Goal: Task Accomplishment & Management: Use online tool/utility

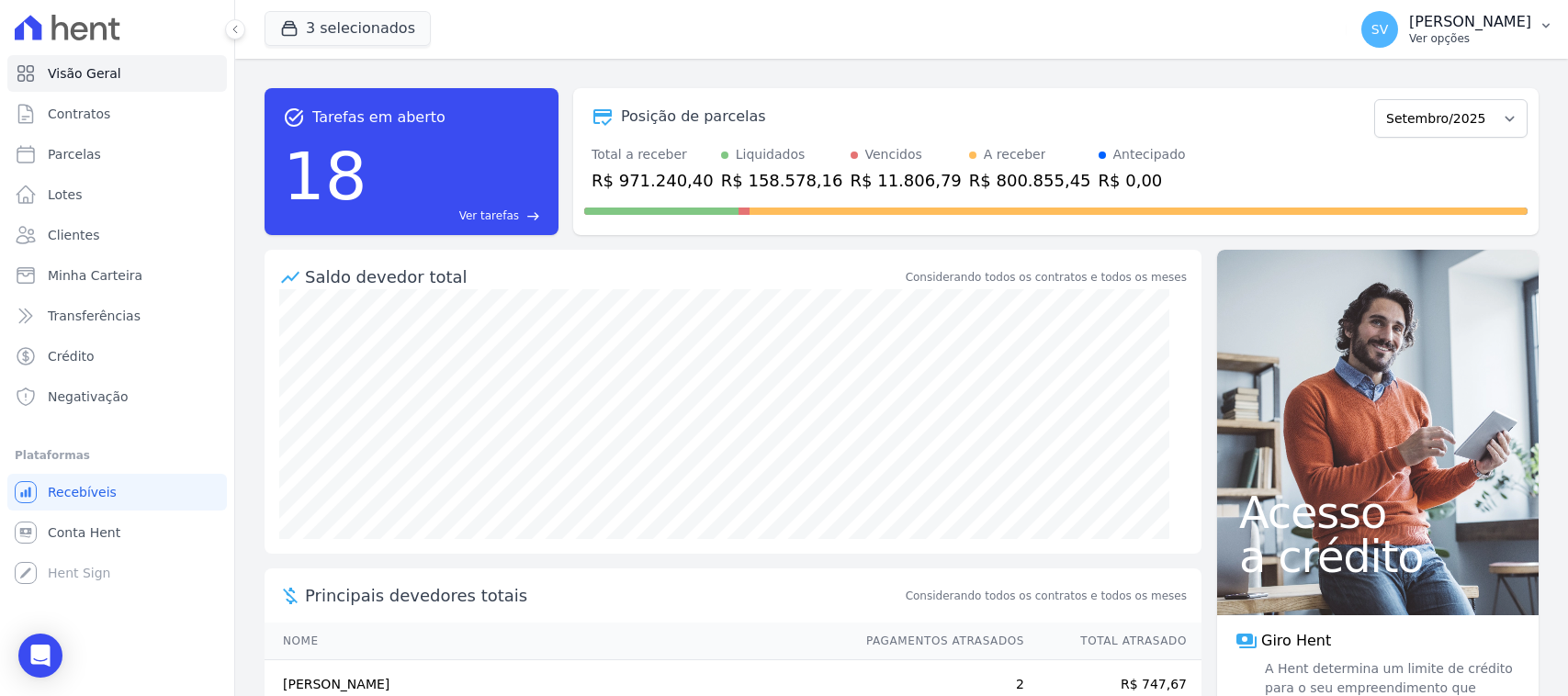
click at [1442, 33] on p "Ver opções" at bounding box center [1469, 39] width 122 height 15
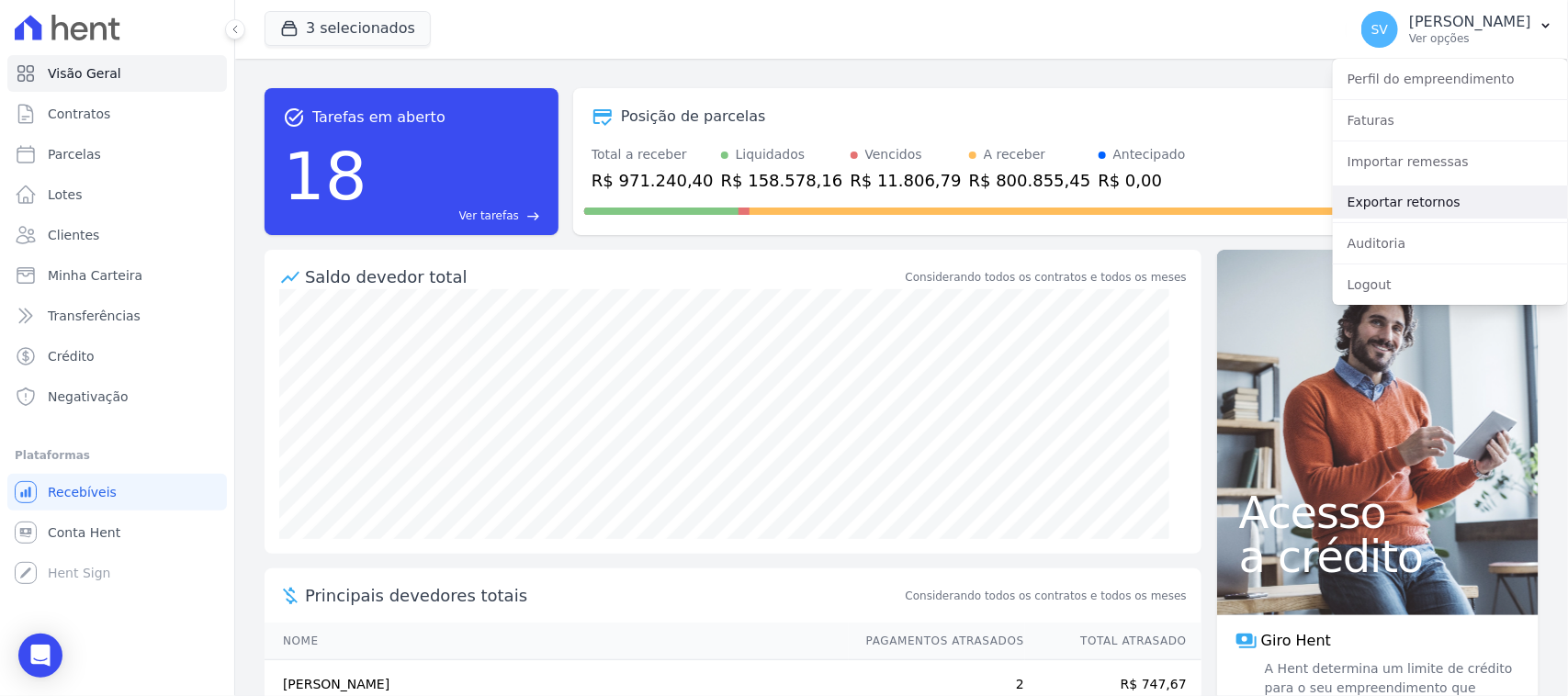
click at [1467, 189] on link "Exportar retornos" at bounding box center [1450, 202] width 235 height 33
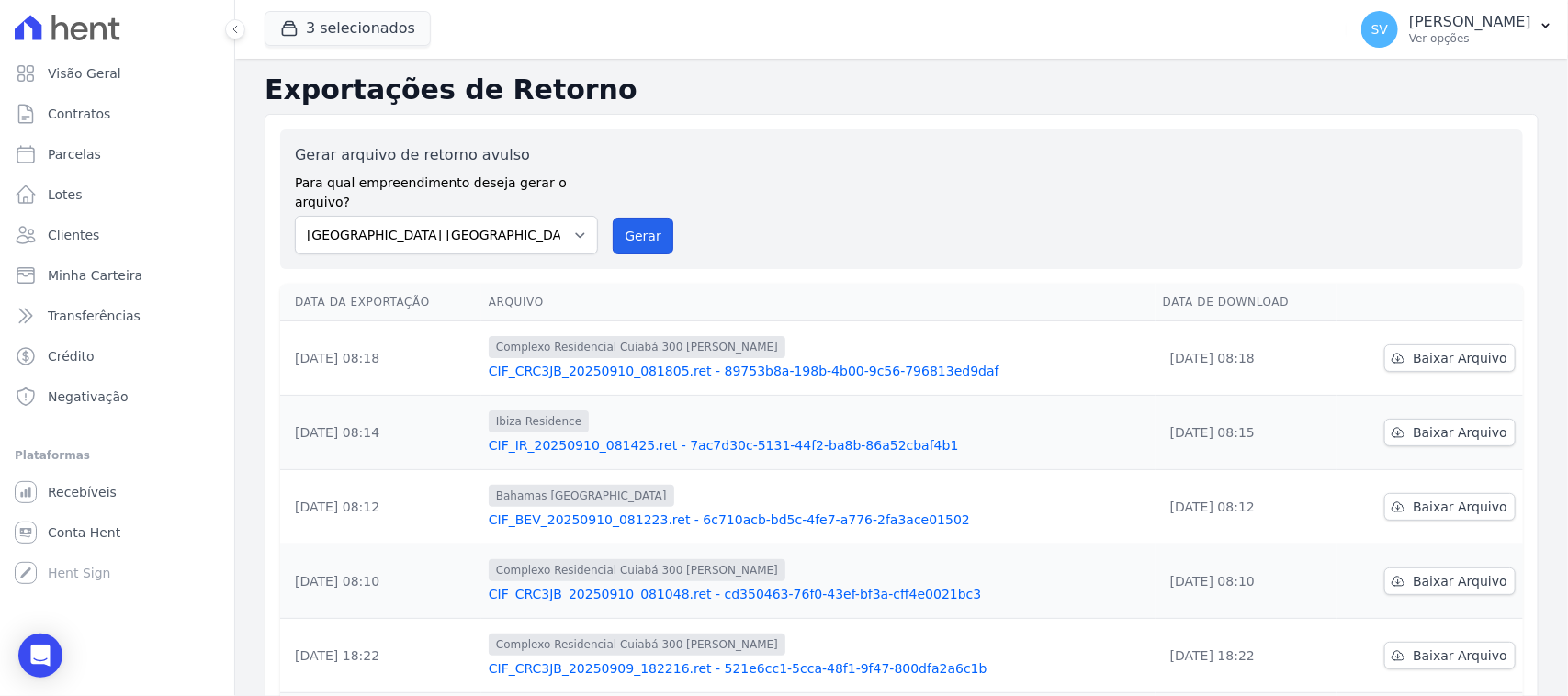
click at [622, 218] on button "Gerar" at bounding box center [643, 235] width 60 height 36
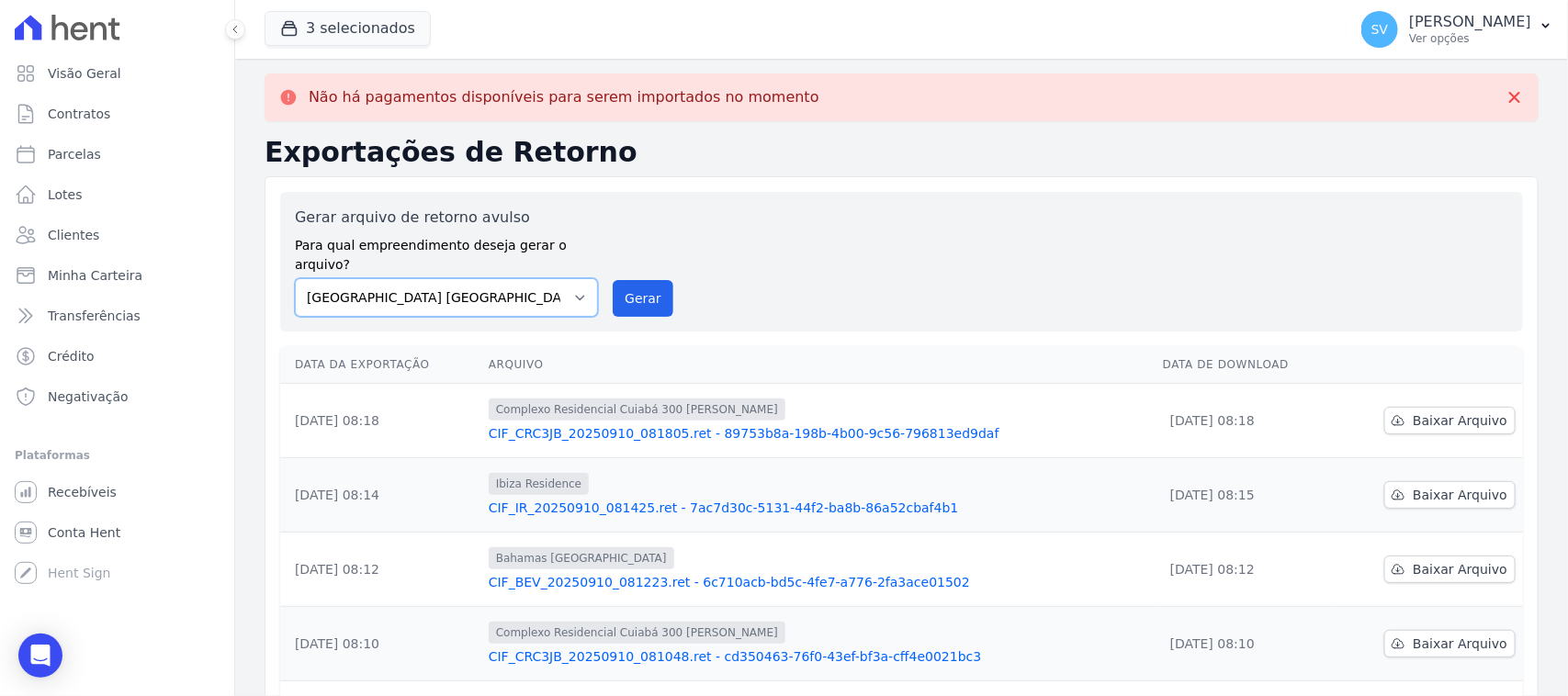
click at [545, 278] on select "[GEOGRAPHIC_DATA] COMPLEXO RESIDENCIAL [GEOGRAPHIC_DATA] 300 - [GEOGRAPHIC_DATA…" at bounding box center [446, 297] width 303 height 38
select select "a999329b-d322-46c5-b2df-9163b092fb9b"
click at [295, 278] on select "[GEOGRAPHIC_DATA] COMPLEXO RESIDENCIAL [GEOGRAPHIC_DATA] 300 - [GEOGRAPHIC_DATA…" at bounding box center [446, 297] width 303 height 38
drag, startPoint x: 639, startPoint y: 269, endPoint x: 830, endPoint y: 170, distance: 215.1
click at [639, 280] on button "Gerar" at bounding box center [643, 298] width 60 height 36
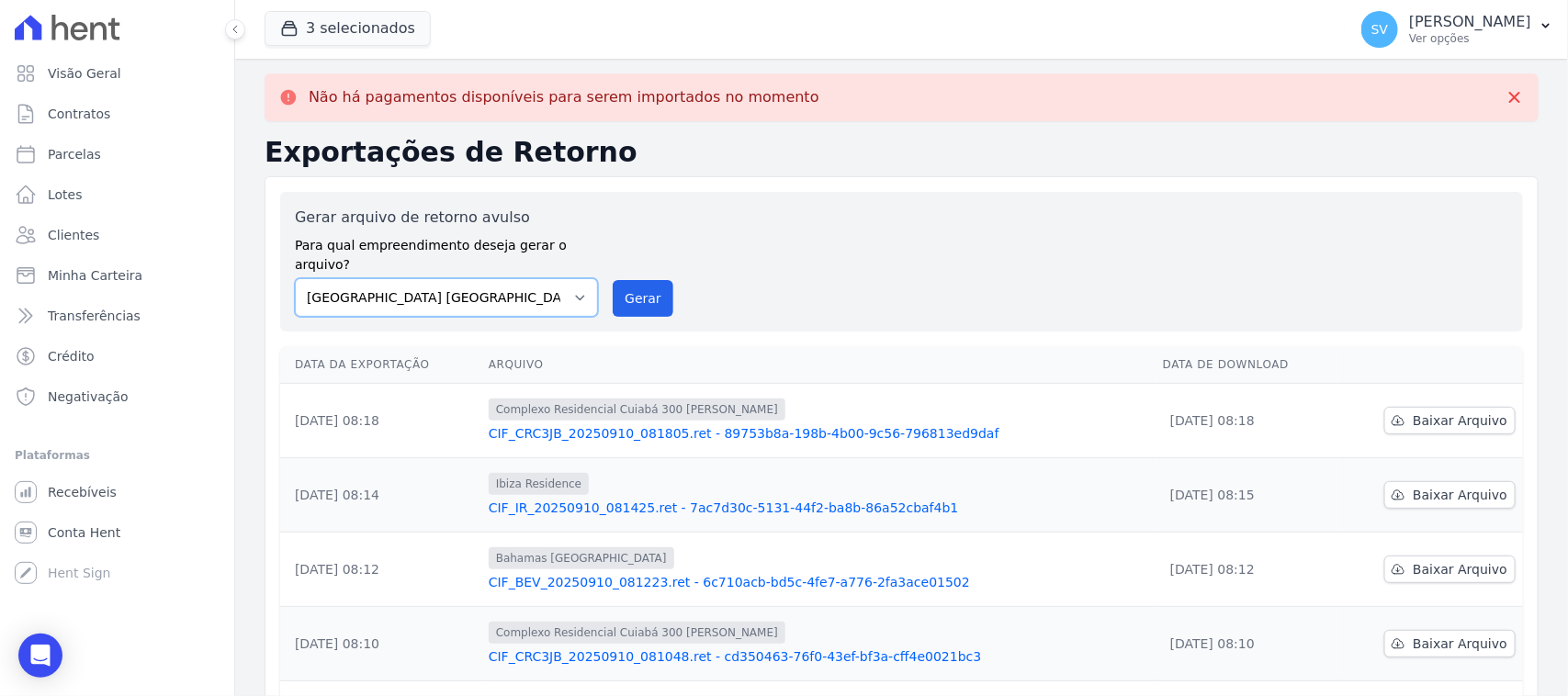
click at [538, 278] on select "[GEOGRAPHIC_DATA] COMPLEXO RESIDENCIAL [GEOGRAPHIC_DATA] 300 - [GEOGRAPHIC_DATA…" at bounding box center [446, 297] width 303 height 38
select select "73a372cd-5640-41c8-aaea-11bd74619c10"
click at [295, 278] on select "[GEOGRAPHIC_DATA] COMPLEXO RESIDENCIAL [GEOGRAPHIC_DATA] 300 - [GEOGRAPHIC_DATA…" at bounding box center [446, 297] width 303 height 38
drag, startPoint x: 621, startPoint y: 275, endPoint x: 880, endPoint y: 177, distance: 276.9
click at [621, 280] on button "Gerar" at bounding box center [643, 298] width 60 height 36
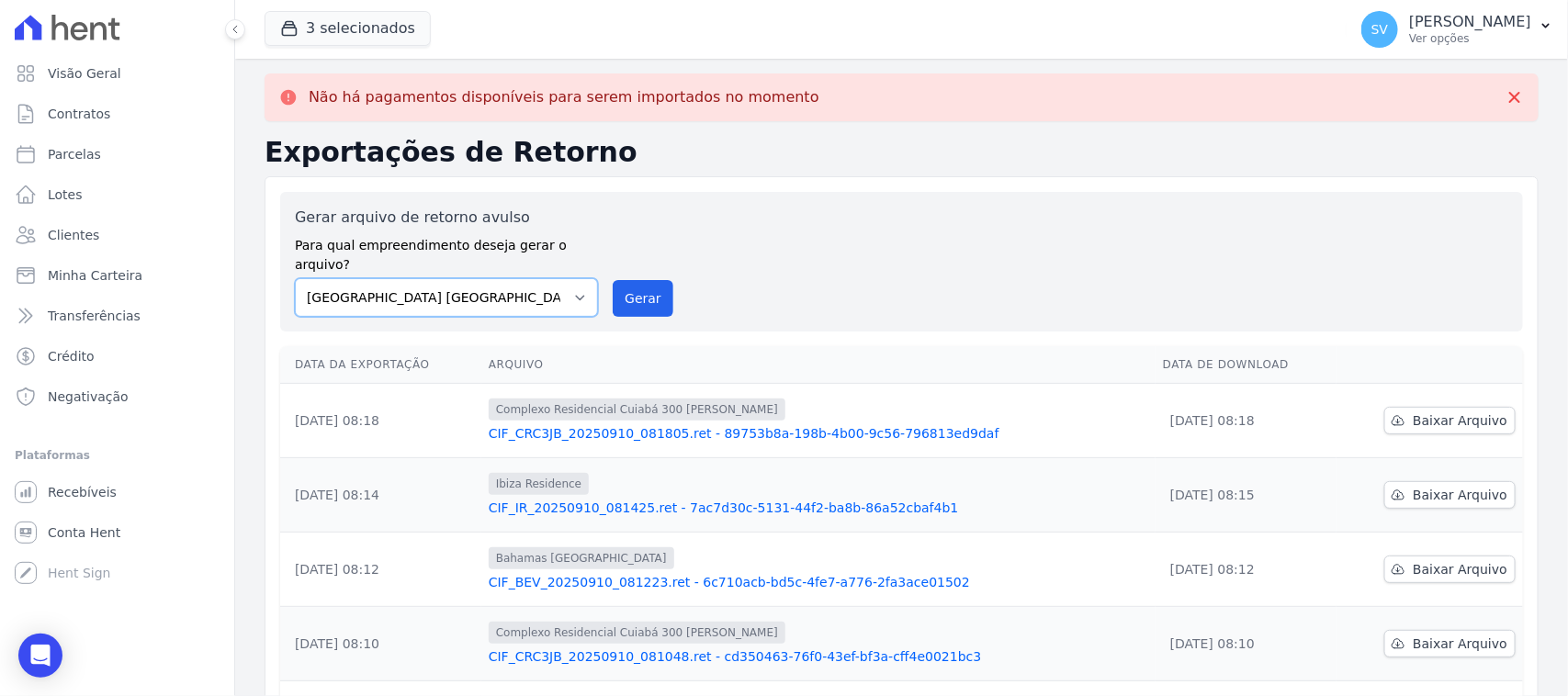
drag, startPoint x: 553, startPoint y: 257, endPoint x: 551, endPoint y: 294, distance: 37.1
click at [553, 278] on select "BAHAMAS EAST VILLAGE COMPLEXO RESIDENCIAL CUIABÁ 300 - JOÃO DE BARRO IBIZA RESI…" at bounding box center [446, 297] width 303 height 38
select select "a999329b-d322-46c5-b2df-9163b092fb9b"
click at [295, 278] on select "BAHAMAS EAST VILLAGE COMPLEXO RESIDENCIAL CUIABÁ 300 - JOÃO DE BARRO IBIZA RESI…" at bounding box center [446, 297] width 303 height 38
drag, startPoint x: 633, startPoint y: 286, endPoint x: 837, endPoint y: 159, distance: 240.3
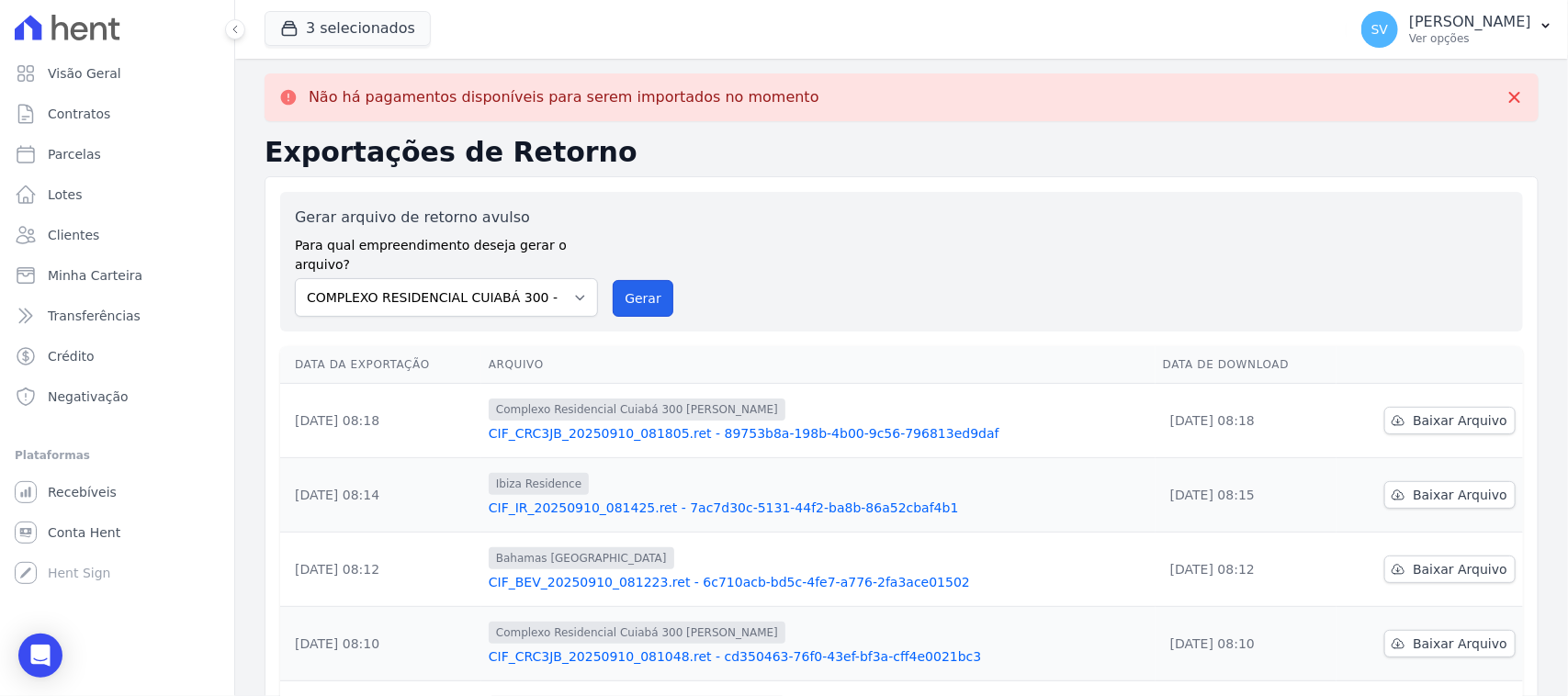
click at [633, 289] on button "Gerar" at bounding box center [643, 298] width 60 height 36
drag, startPoint x: 517, startPoint y: 261, endPoint x: 508, endPoint y: 296, distance: 36.1
click at [517, 278] on select "BAHAMAS EAST VILLAGE COMPLEXO RESIDENCIAL CUIABÁ 300 - JOÃO DE BARRO IBIZA RESI…" at bounding box center [446, 297] width 303 height 38
click at [295, 278] on select "BAHAMAS EAST VILLAGE COMPLEXO RESIDENCIAL CUIABÁ 300 - JOÃO DE BARRO IBIZA RESI…" at bounding box center [446, 297] width 303 height 38
click at [635, 291] on button "Gerar" at bounding box center [643, 298] width 60 height 36
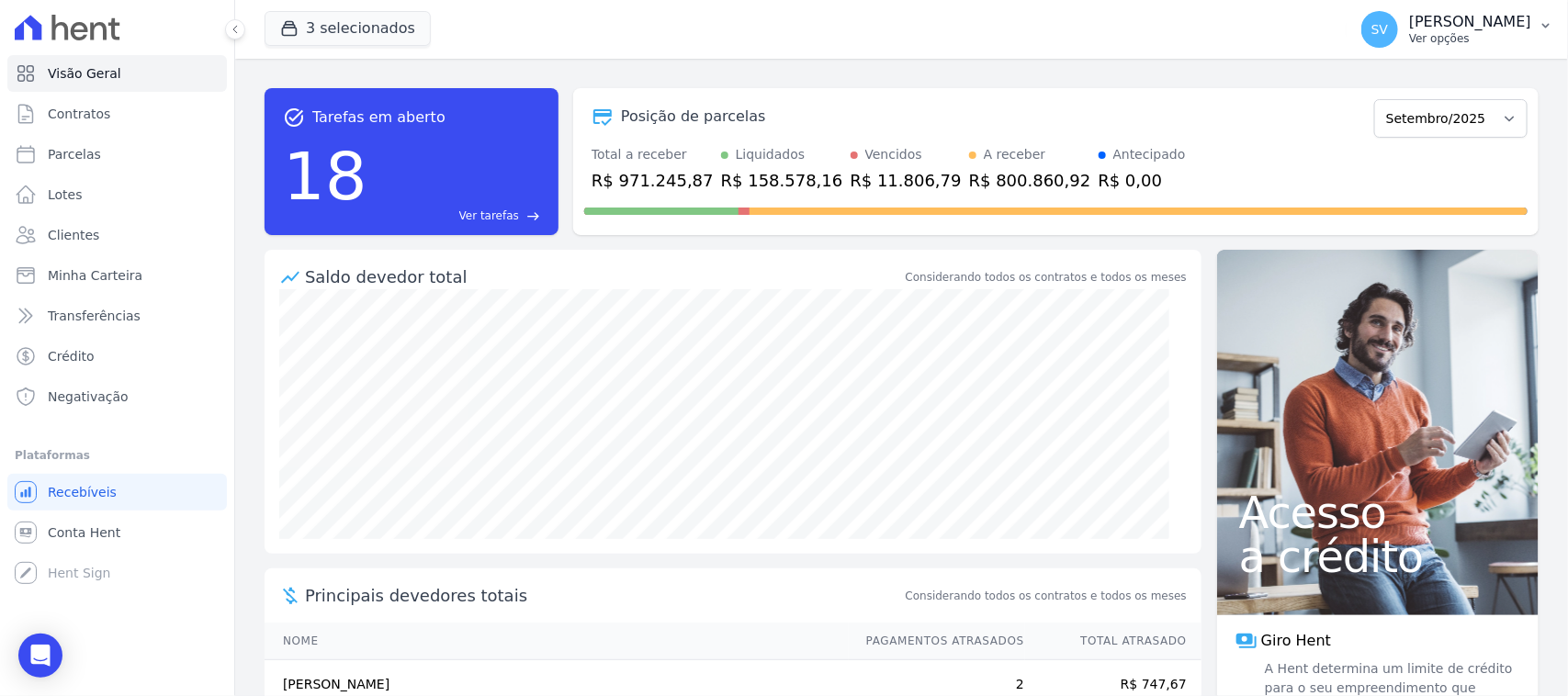
click at [1347, 51] on button "SV SHIRLEY VANESSA SOUSA ALVES Ver opções" at bounding box center [1457, 29] width 221 height 51
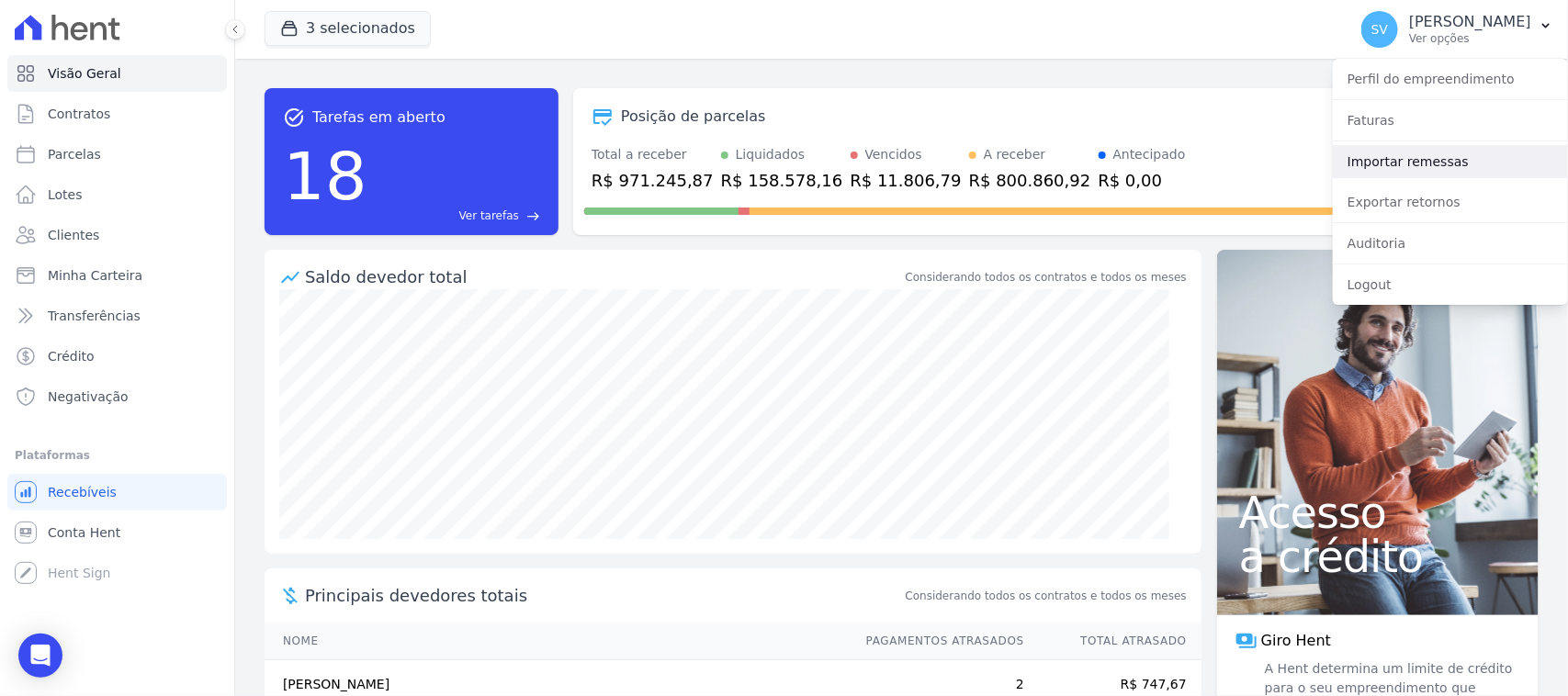
click at [1438, 167] on link "Importar remessas" at bounding box center [1450, 162] width 235 height 33
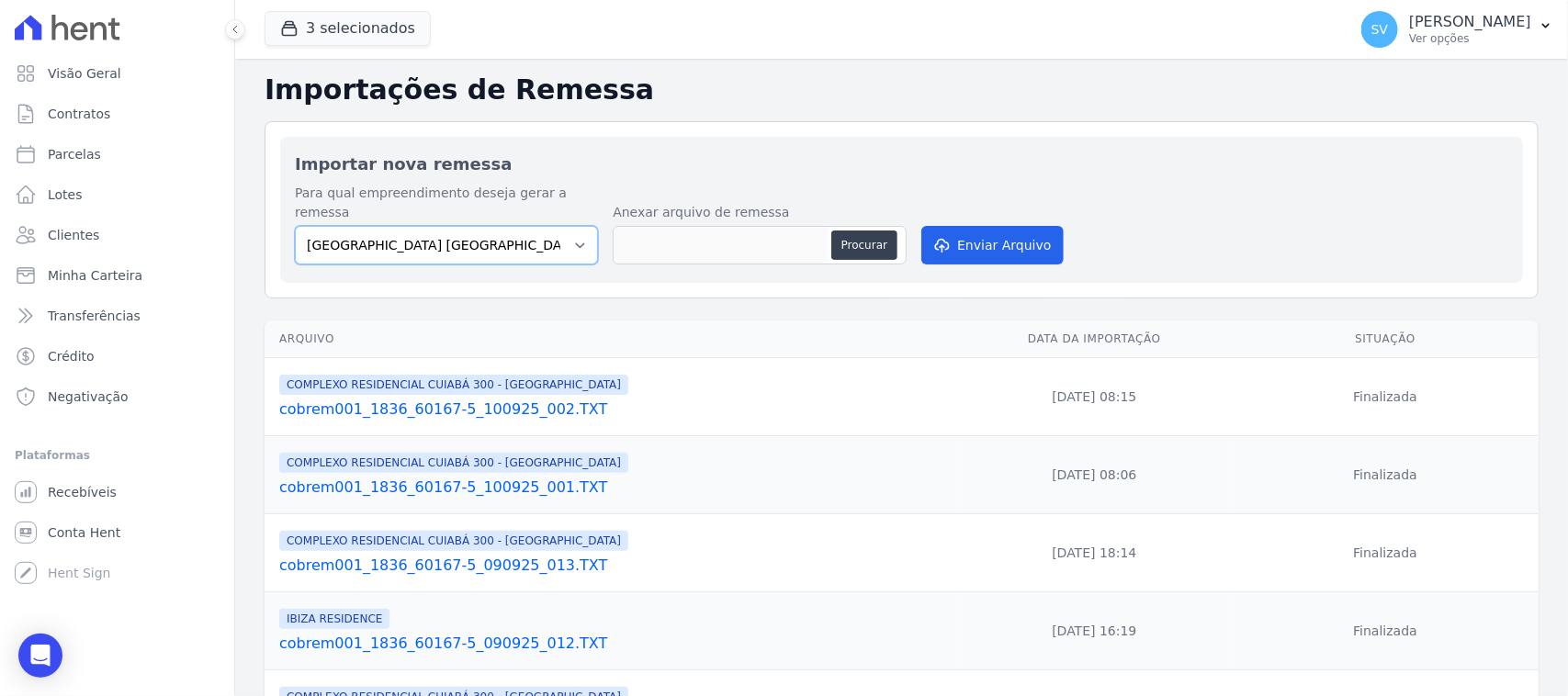
click at [515, 226] on select "[GEOGRAPHIC_DATA] COMPLEXO RESIDENCIAL [GEOGRAPHIC_DATA] 300 - [PERSON_NAME][GE…" at bounding box center [446, 245] width 303 height 38
select select "a999329b-d322-46c5-b2df-9163b092fb9b"
click at [295, 226] on select "[GEOGRAPHIC_DATA] COMPLEXO RESIDENCIAL [GEOGRAPHIC_DATA] 300 - [PERSON_NAME][GE…" at bounding box center [446, 245] width 303 height 38
click at [877, 231] on button "Procurar" at bounding box center [864, 246] width 66 height 30
type input "cobrem001_1836_60167-5_100925_003.TXT"
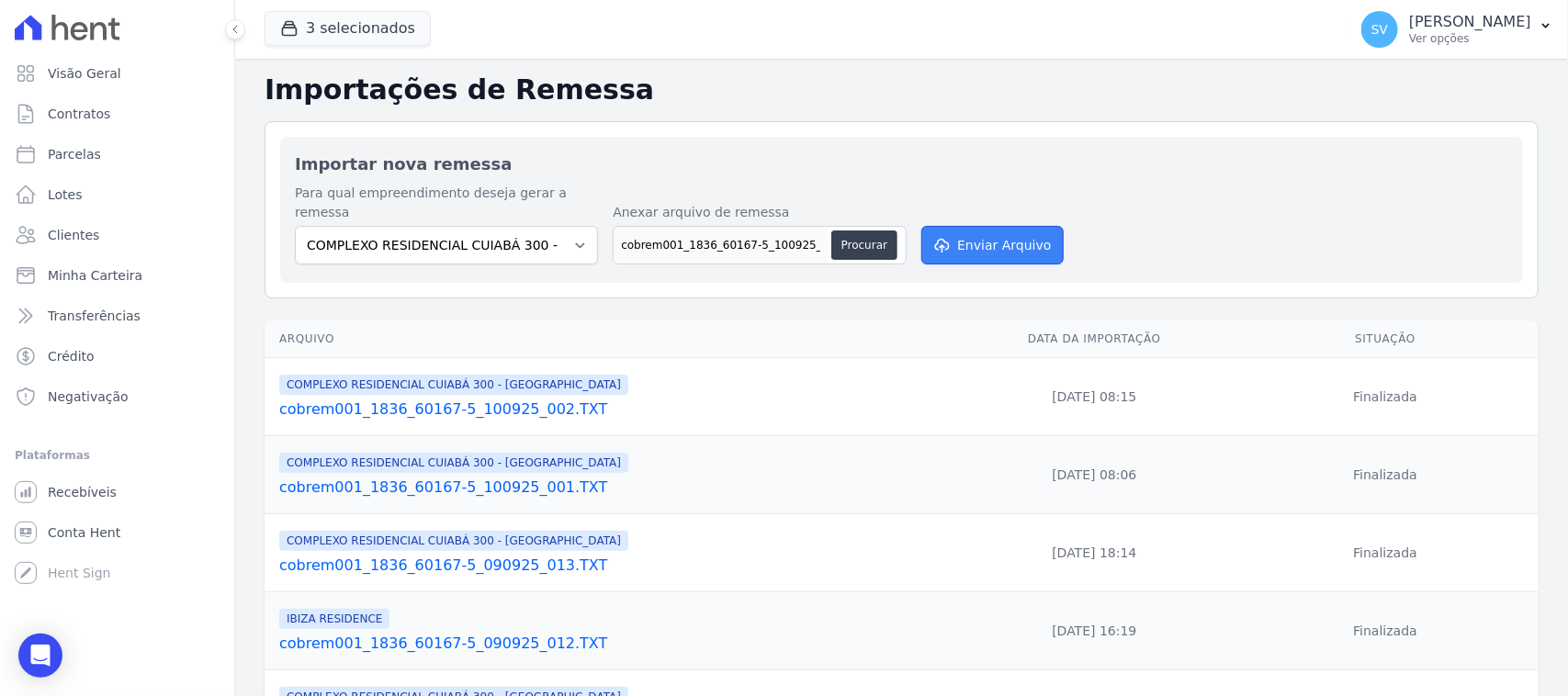
click at [937, 226] on button "Enviar Arquivo" at bounding box center [991, 245] width 141 height 38
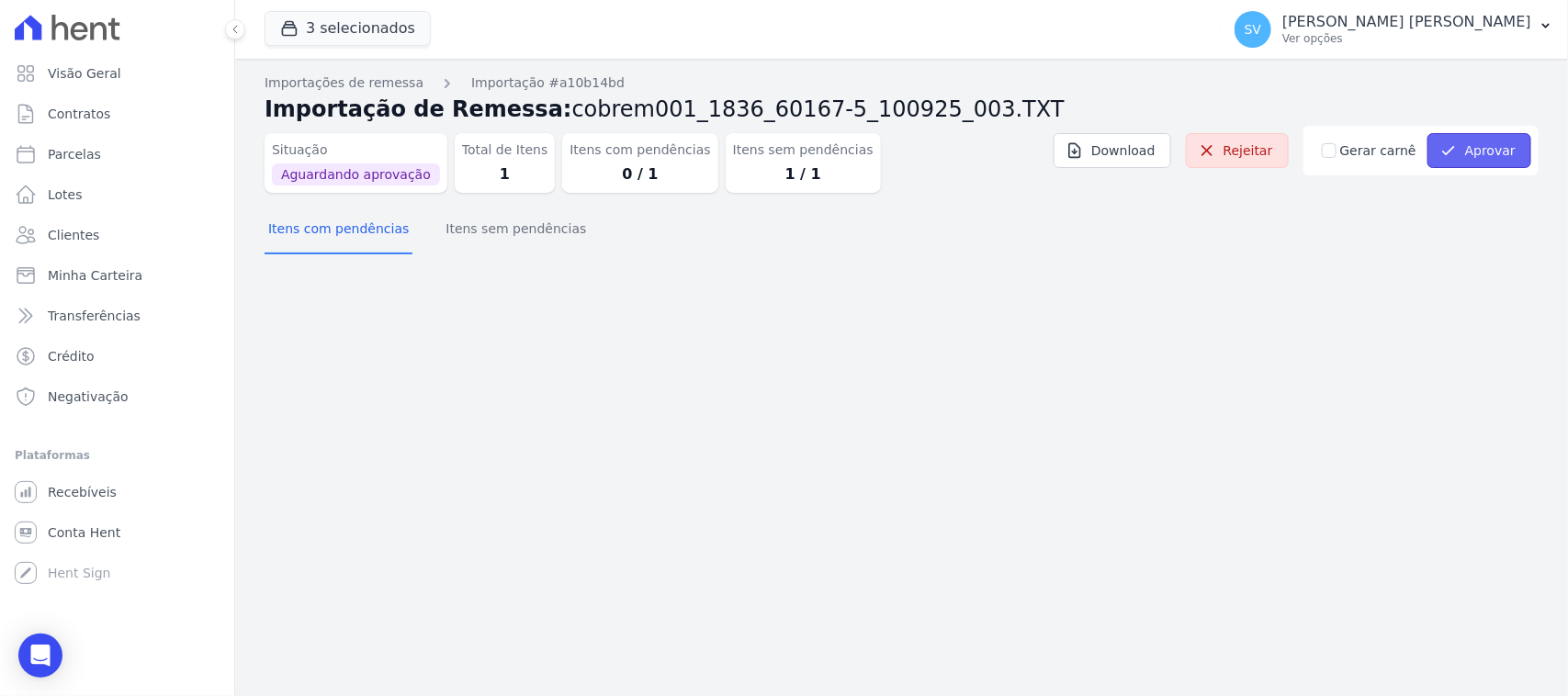
click at [1434, 161] on button "Aprovar" at bounding box center [1479, 151] width 104 height 35
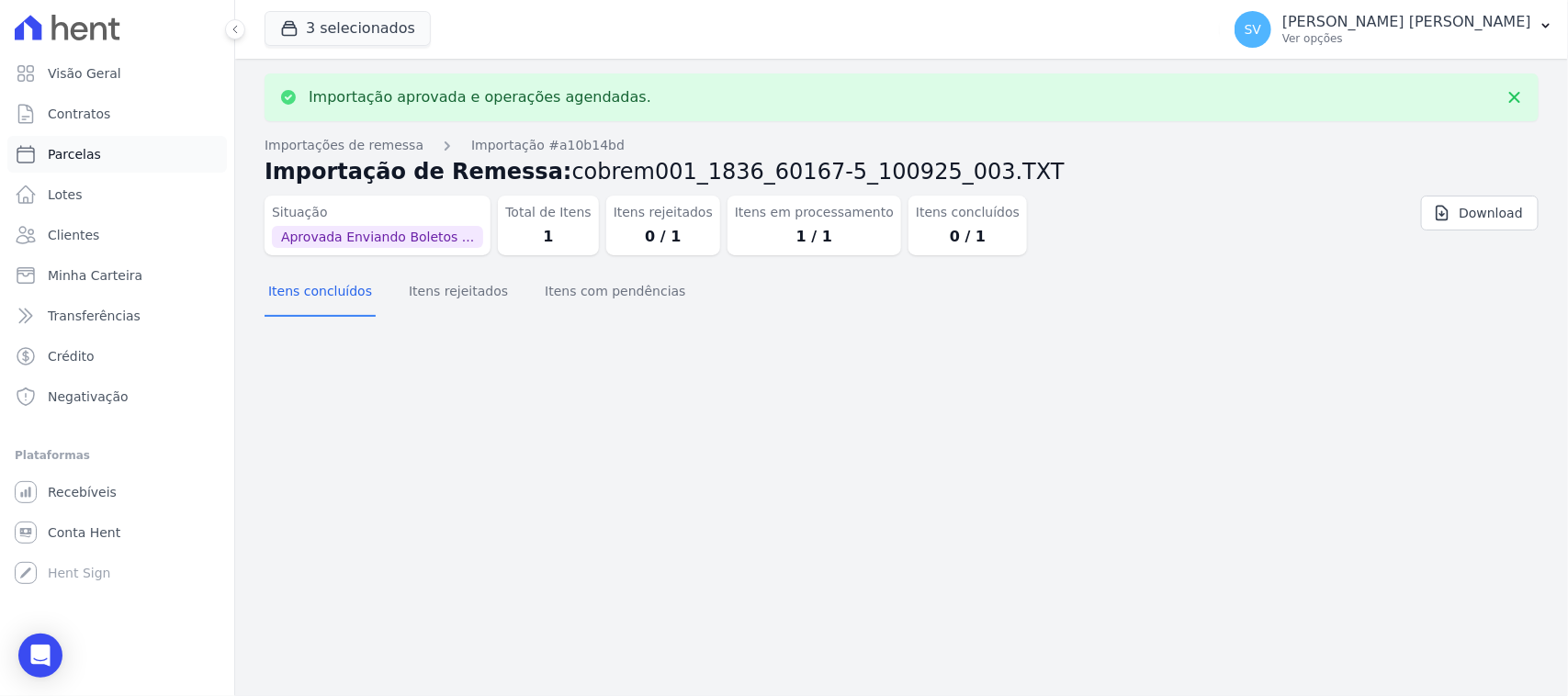
click at [92, 158] on span "Parcelas" at bounding box center [73, 154] width 53 height 19
select select
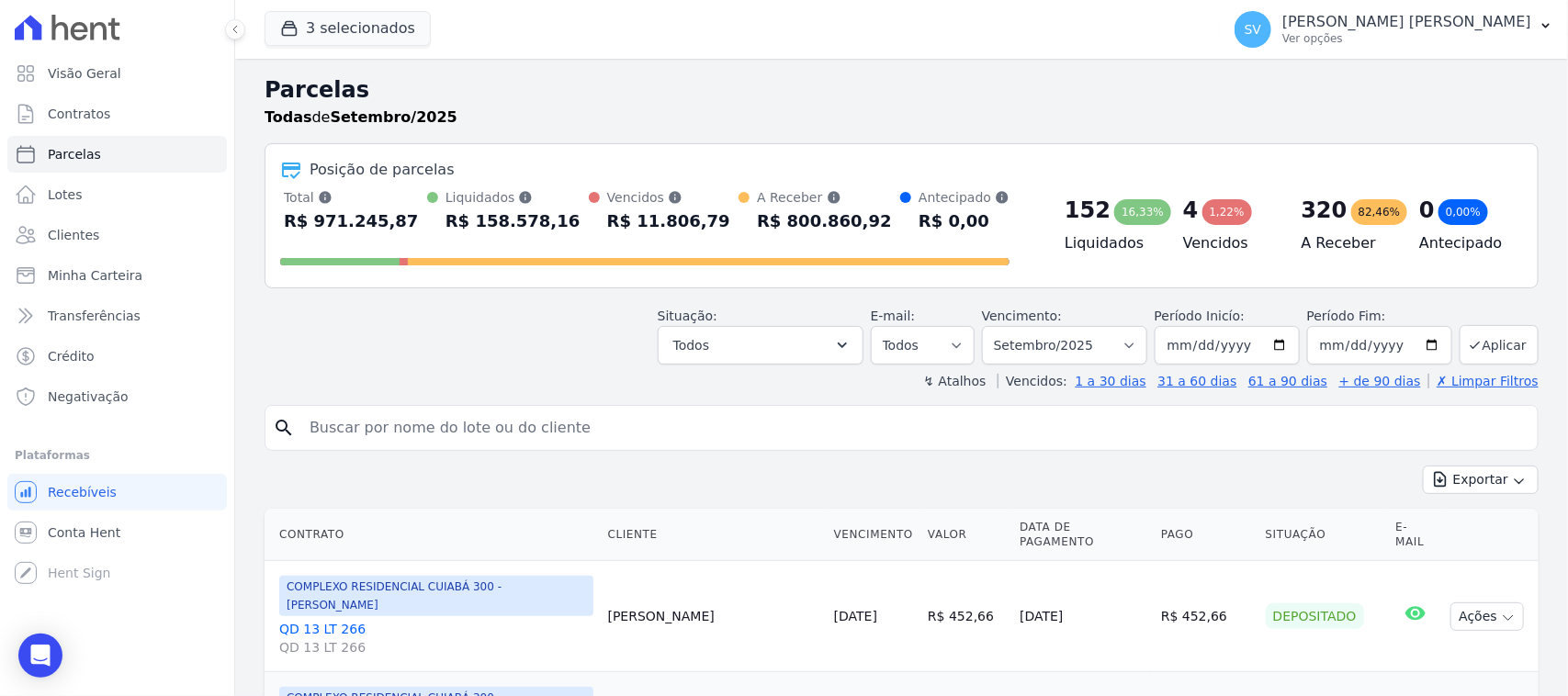
click at [183, 154] on link "Parcelas" at bounding box center [117, 154] width 219 height 36
click at [538, 418] on input "search" at bounding box center [914, 427] width 1231 height 36
select select
click at [498, 419] on input "search" at bounding box center [914, 427] width 1231 height 36
type input "EDILSON NASCIMENTO DOS SANTOS"
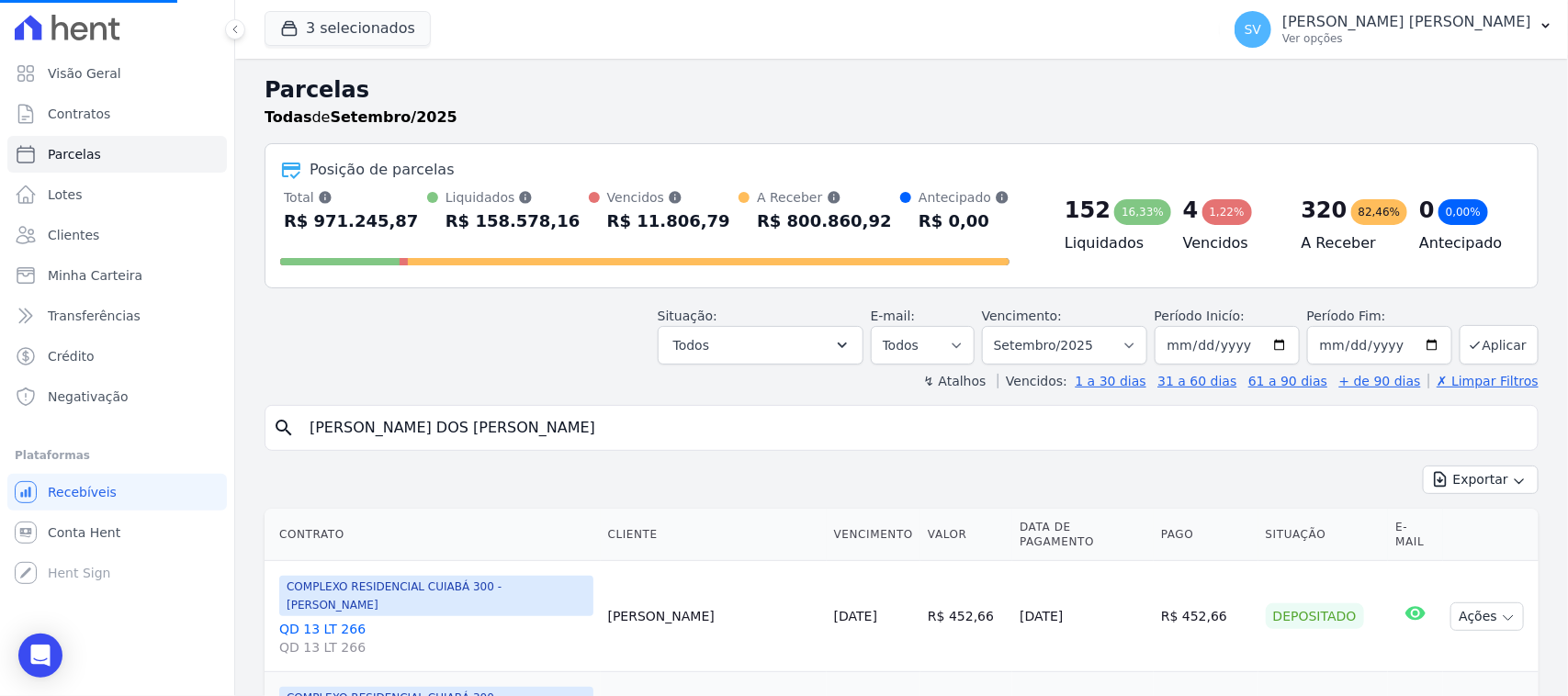
scroll to position [230, 0]
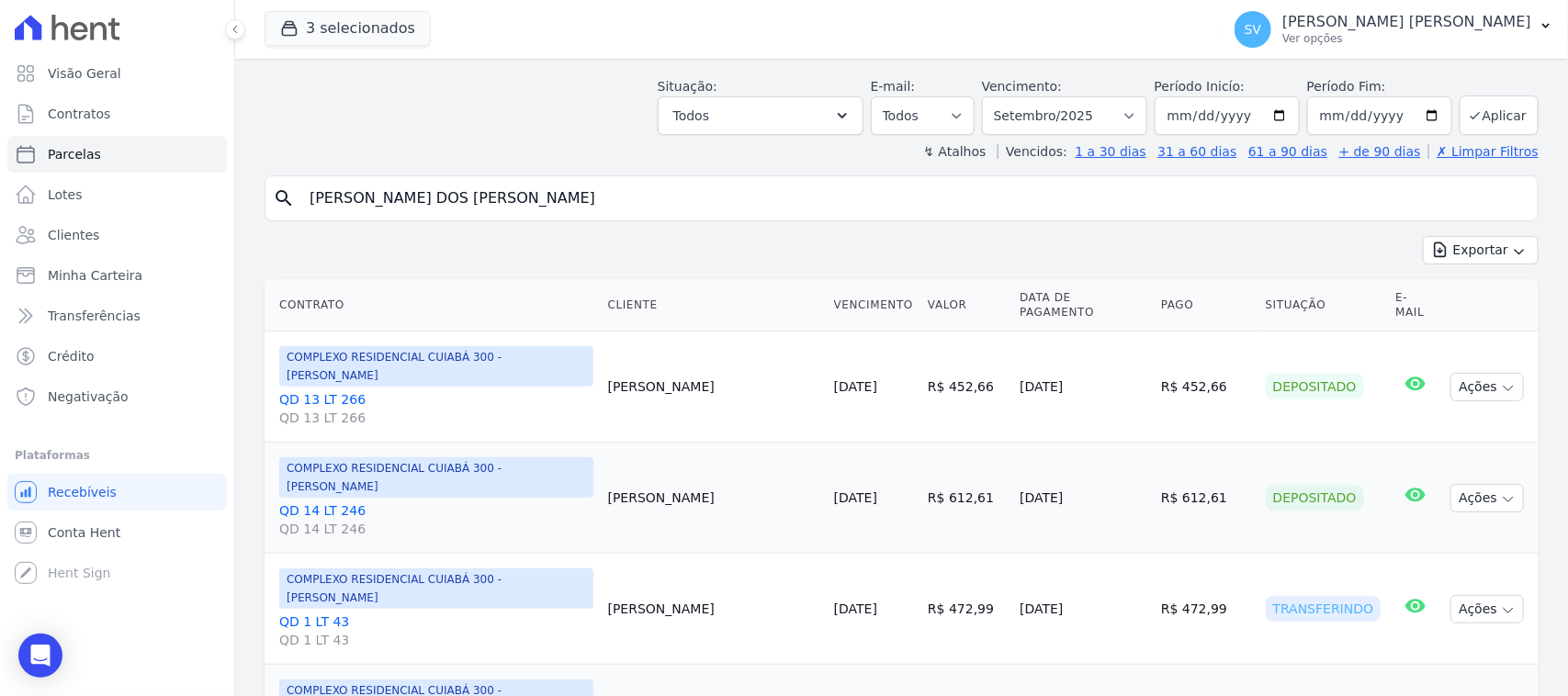
select select
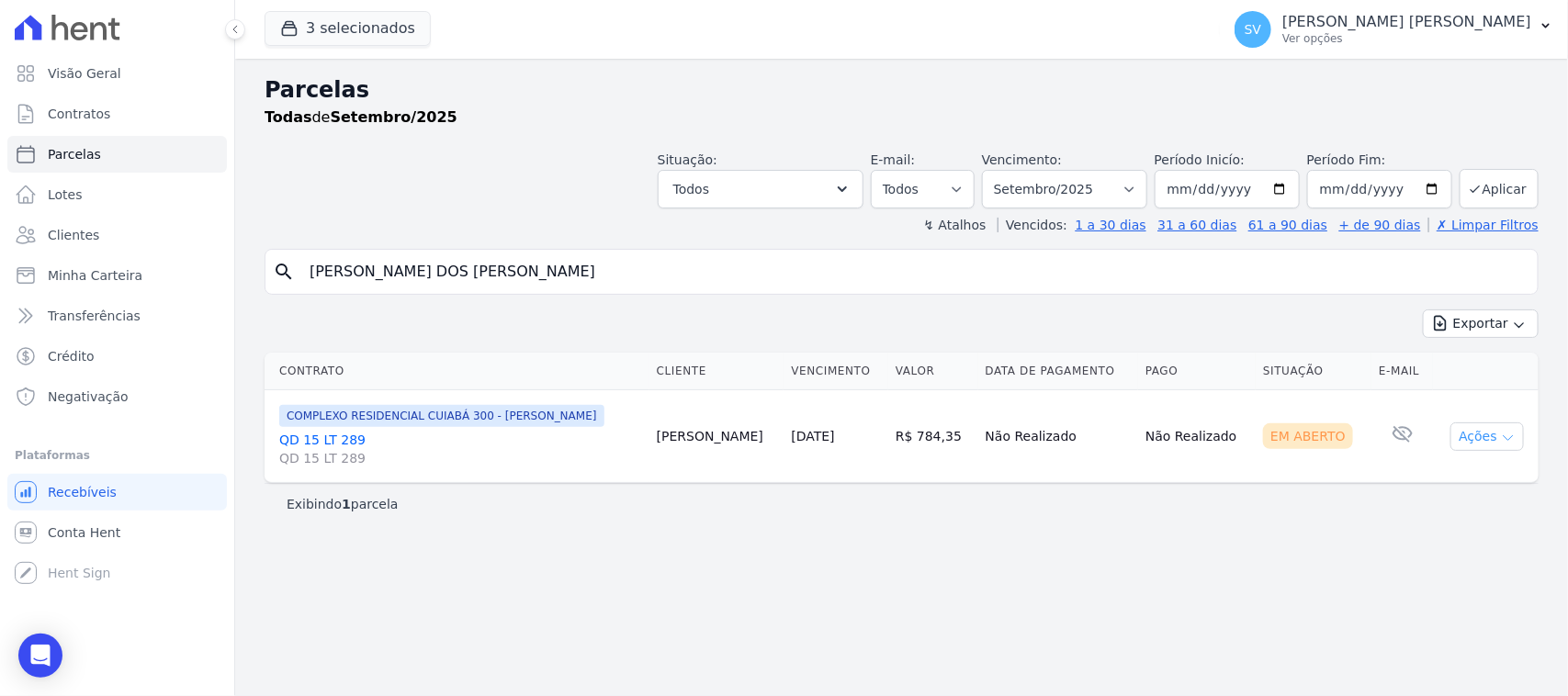
click at [1479, 434] on button "Ações" at bounding box center [1486, 436] width 73 height 29
click at [1466, 477] on link "Ver boleto" at bounding box center [1480, 479] width 177 height 34
click at [1455, 487] on link "Ver boleto" at bounding box center [1480, 479] width 177 height 34
click at [1484, 482] on link "Ver boleto" at bounding box center [1480, 479] width 177 height 34
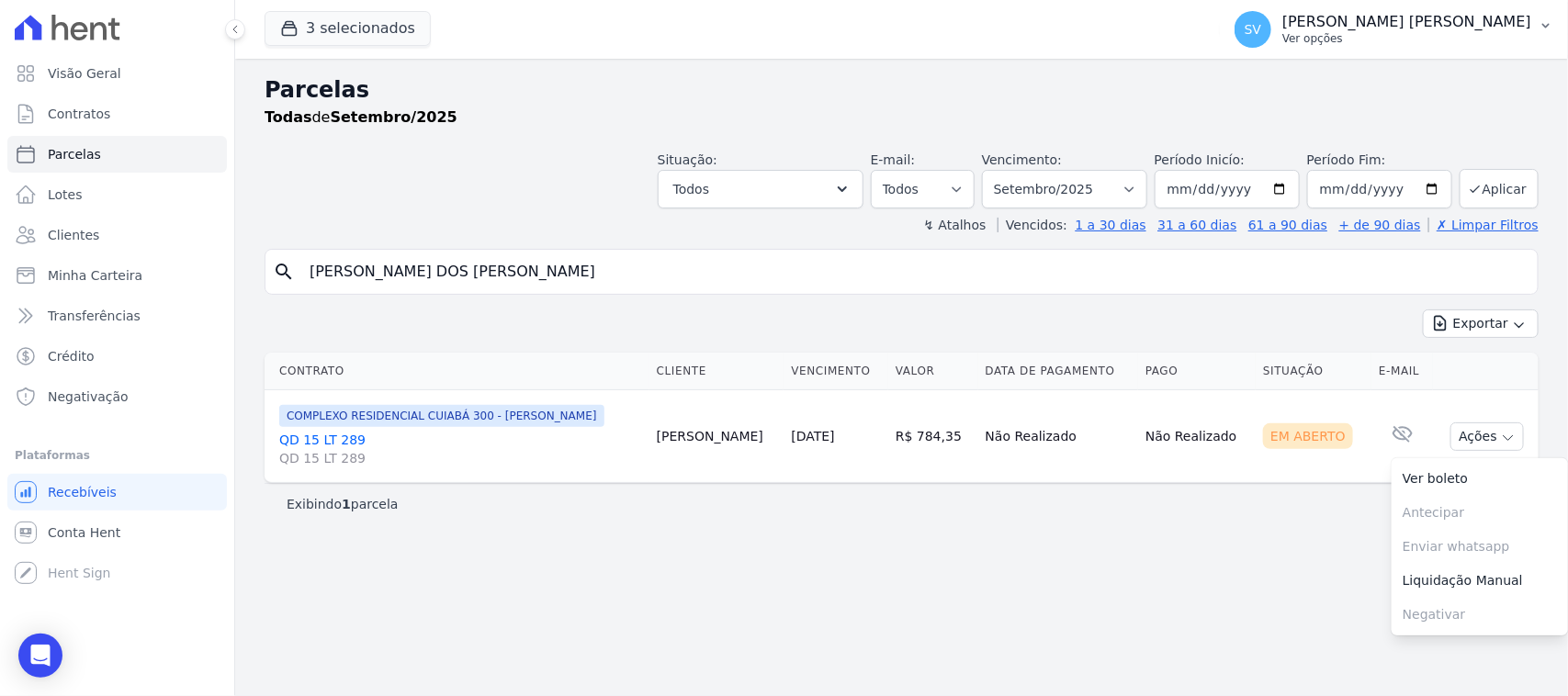
click at [1297, 9] on button "SV SHIRLEY VANESSA SOUSA ALVES Ver opções" at bounding box center [1393, 29] width 348 height 51
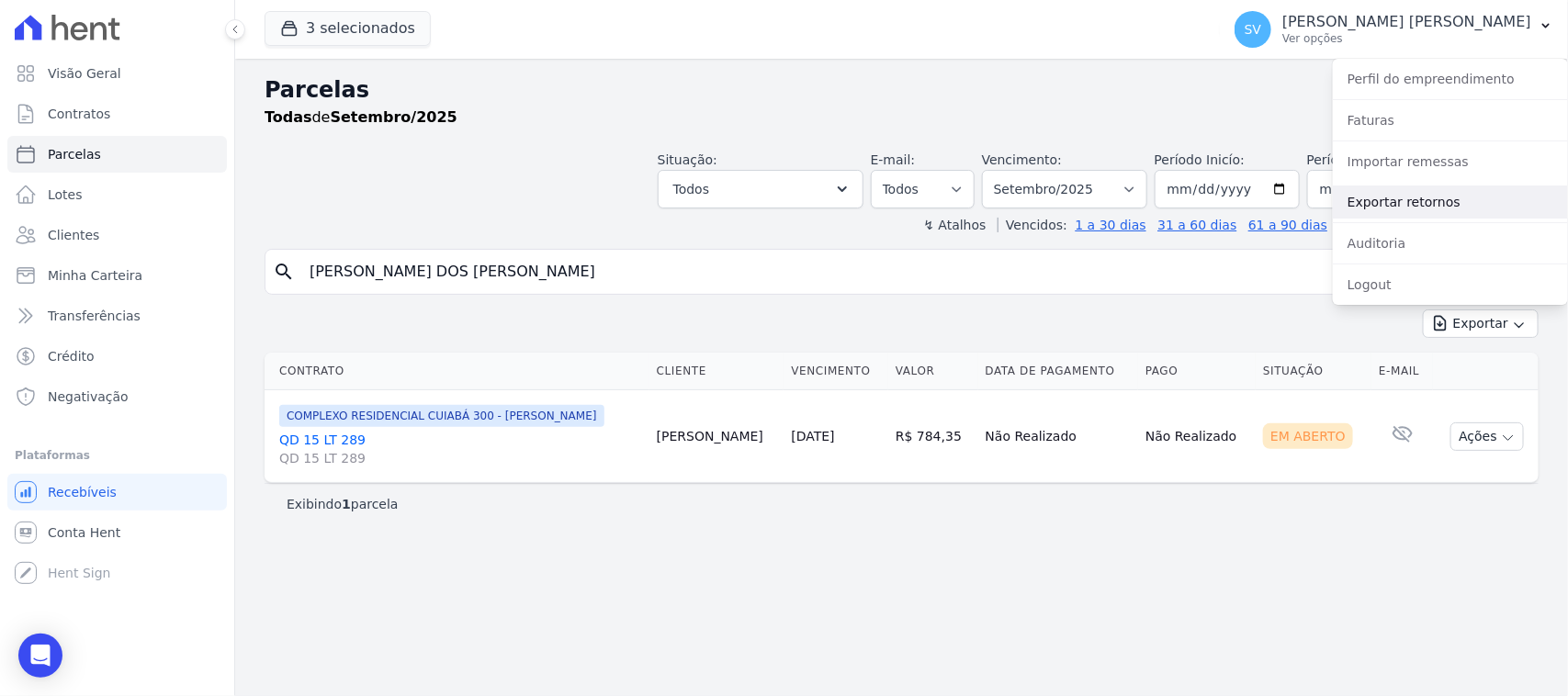
click at [1447, 205] on link "Exportar retornos" at bounding box center [1450, 202] width 235 height 33
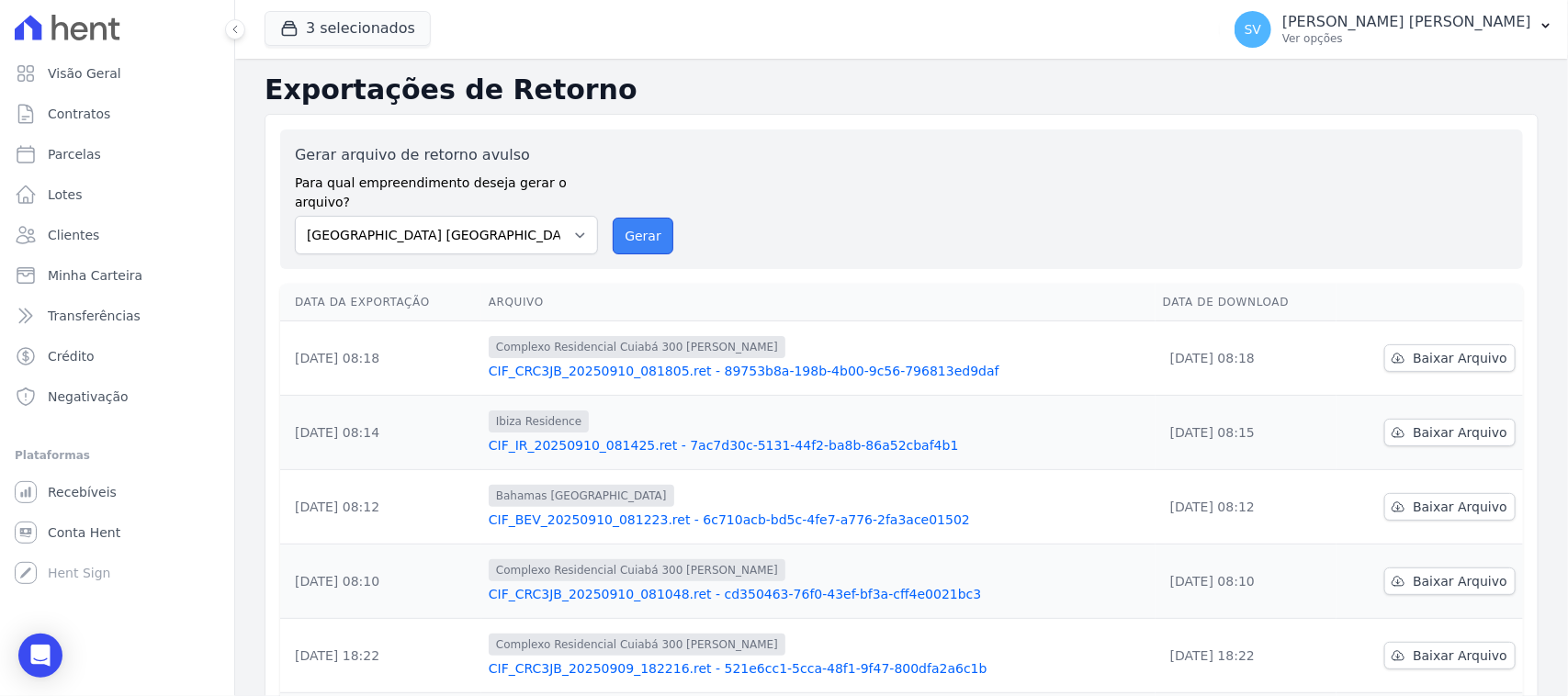
click at [631, 221] on button "Gerar" at bounding box center [643, 235] width 60 height 36
drag, startPoint x: 1320, startPoint y: 39, endPoint x: 1350, endPoint y: 149, distance: 114.0
click at [1320, 42] on p "Ver opções" at bounding box center [1406, 39] width 249 height 15
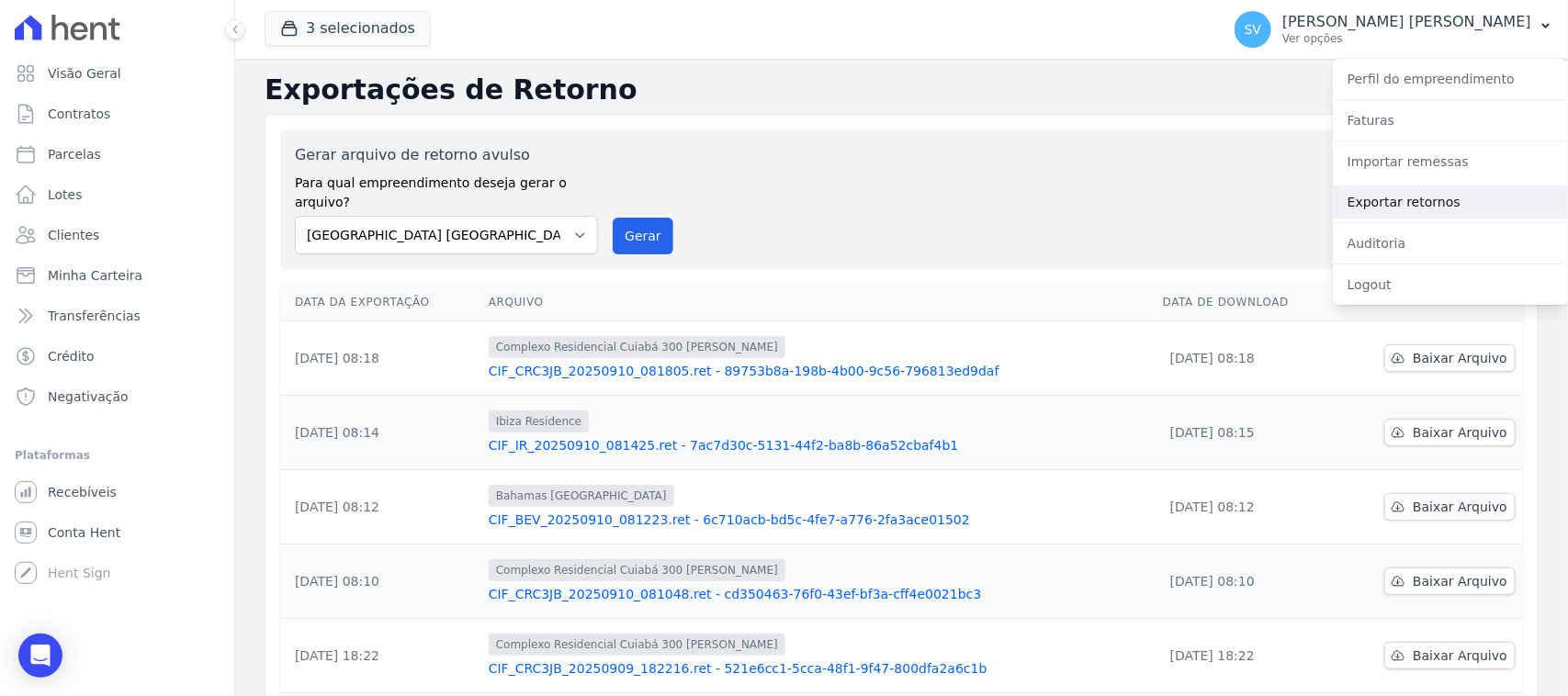
click at [1368, 207] on link "Exportar retornos" at bounding box center [1450, 202] width 235 height 33
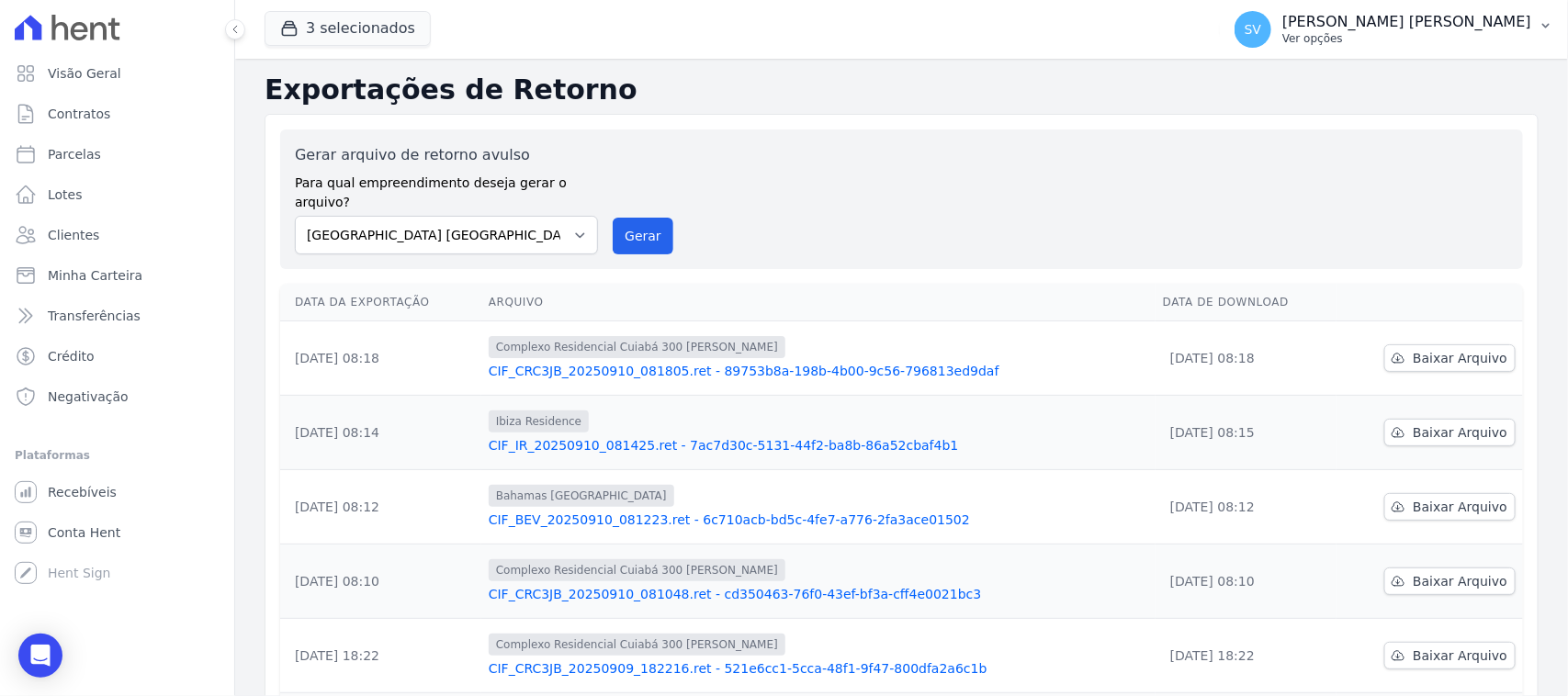
click at [1373, 30] on p "[PERSON_NAME] [PERSON_NAME]" at bounding box center [1406, 22] width 249 height 19
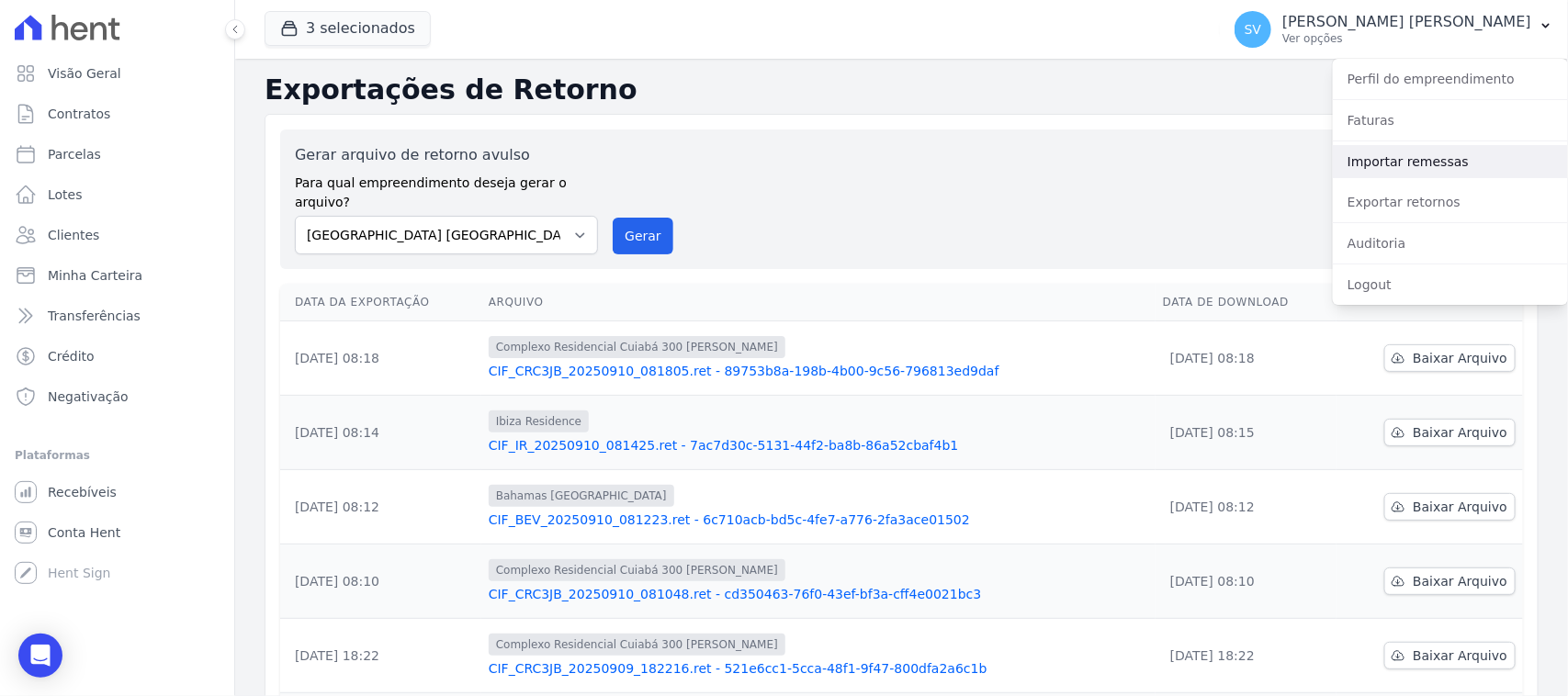
click at [1438, 166] on link "Importar remessas" at bounding box center [1450, 162] width 235 height 33
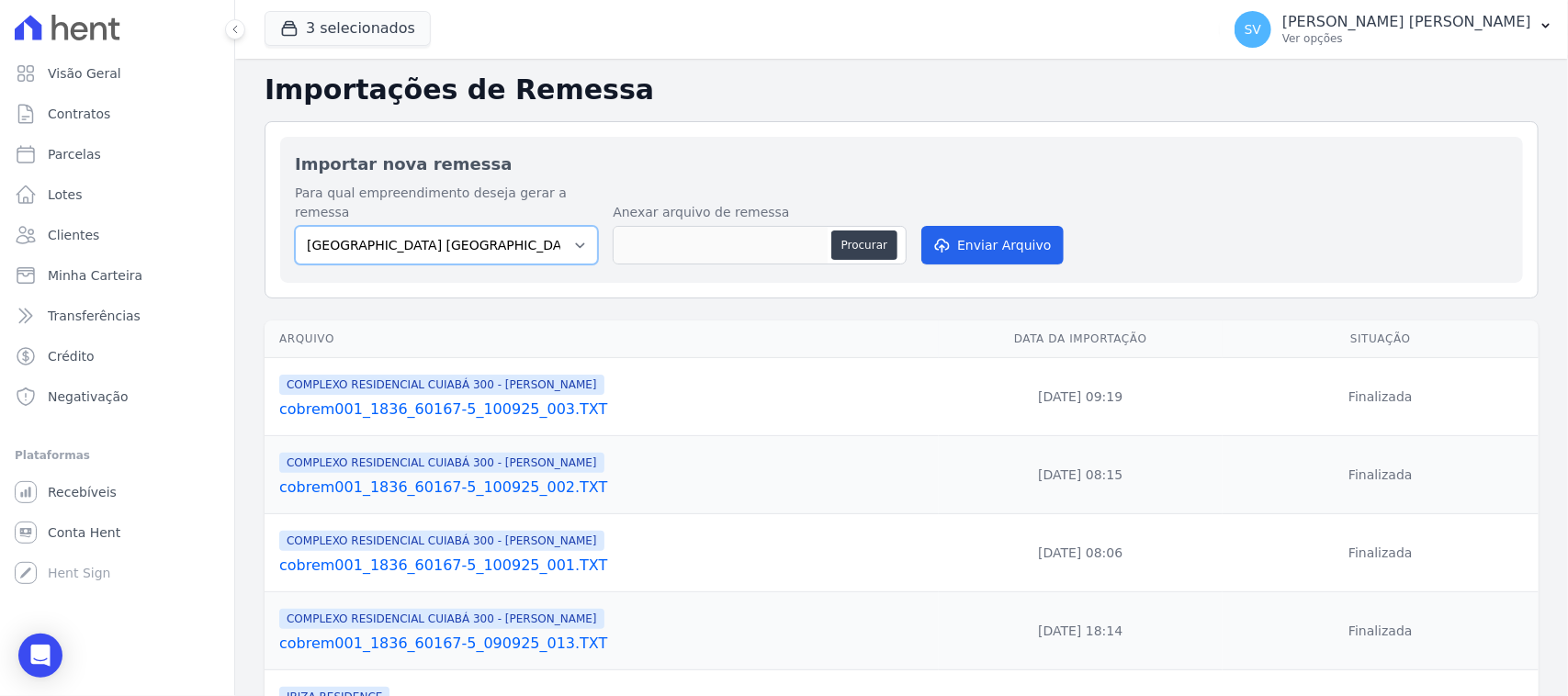
click at [494, 226] on select "[GEOGRAPHIC_DATA] COMPLEXO RESIDENCIAL [GEOGRAPHIC_DATA] 300 - [PERSON_NAME][GE…" at bounding box center [446, 245] width 303 height 38
select select "a999329b-d322-46c5-b2df-9163b092fb9b"
click at [295, 226] on select "[GEOGRAPHIC_DATA] COMPLEXO RESIDENCIAL [GEOGRAPHIC_DATA] 300 - [PERSON_NAME][GE…" at bounding box center [446, 245] width 303 height 38
click at [854, 231] on button "Procurar" at bounding box center [864, 246] width 66 height 30
type input "cobrem001_1836_60167-5_100925_003.TXT"
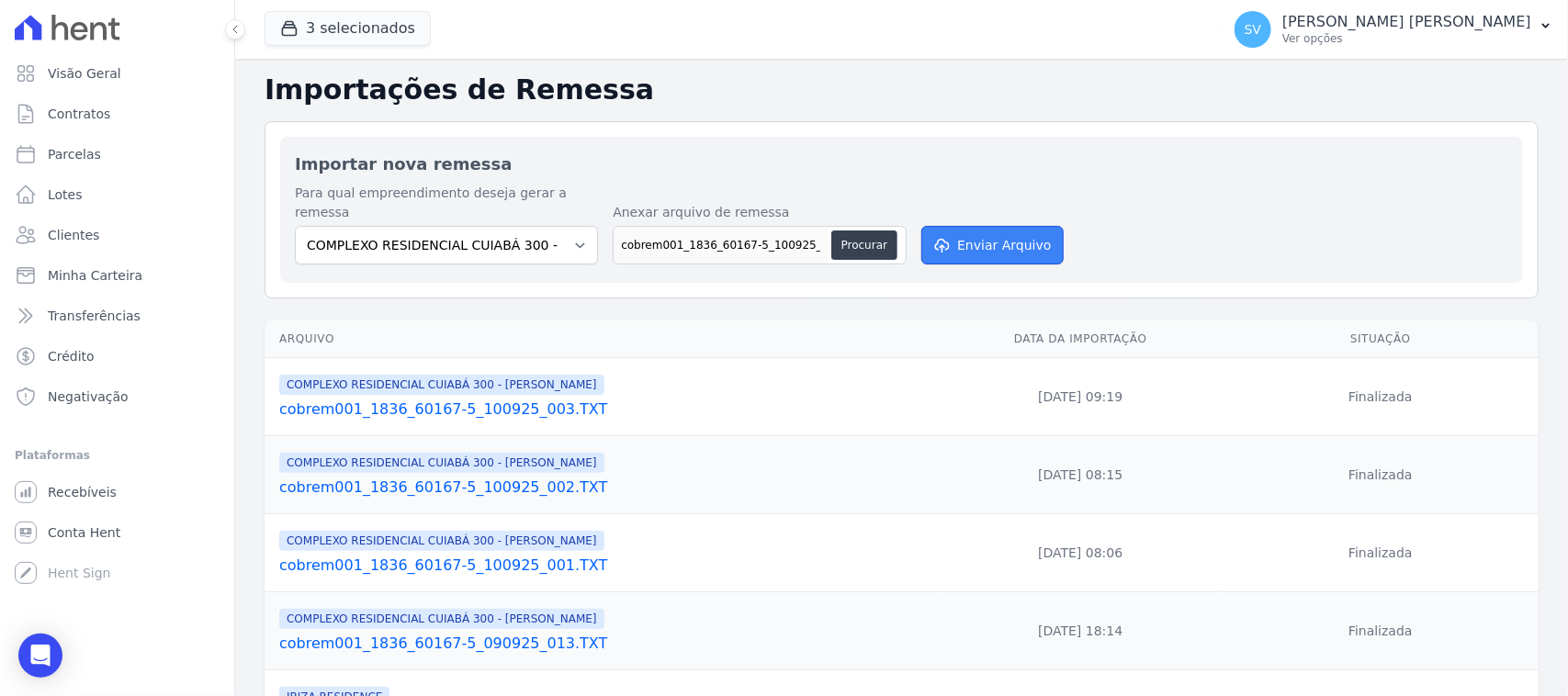
click at [943, 238] on icon "submit" at bounding box center [940, 246] width 19 height 15
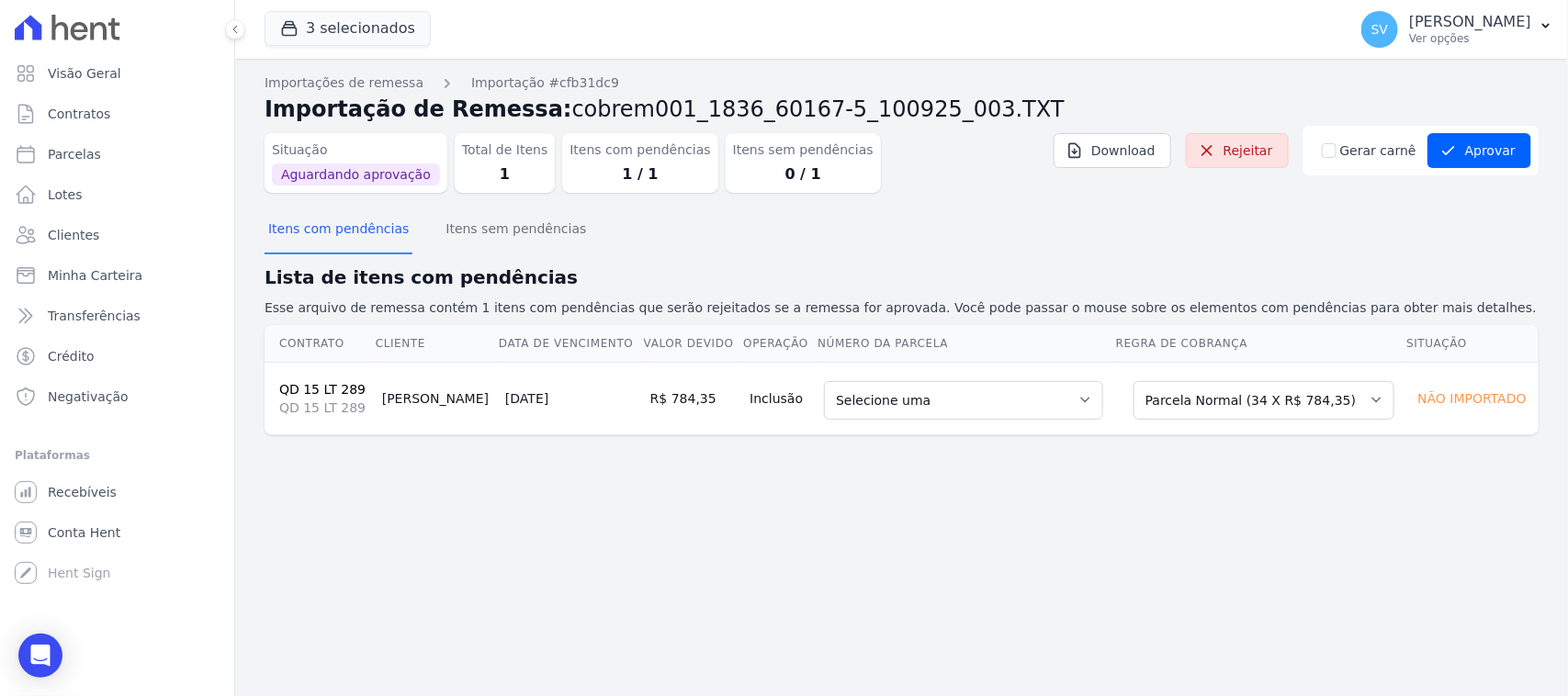
drag, startPoint x: 884, startPoint y: 482, endPoint x: 875, endPoint y: 475, distance: 11.4
click at [883, 480] on div "Importações de remessa Importação #cfb31dc9 Importação de Remessa: cobrem001_18…" at bounding box center [901, 377] width 1333 height 637
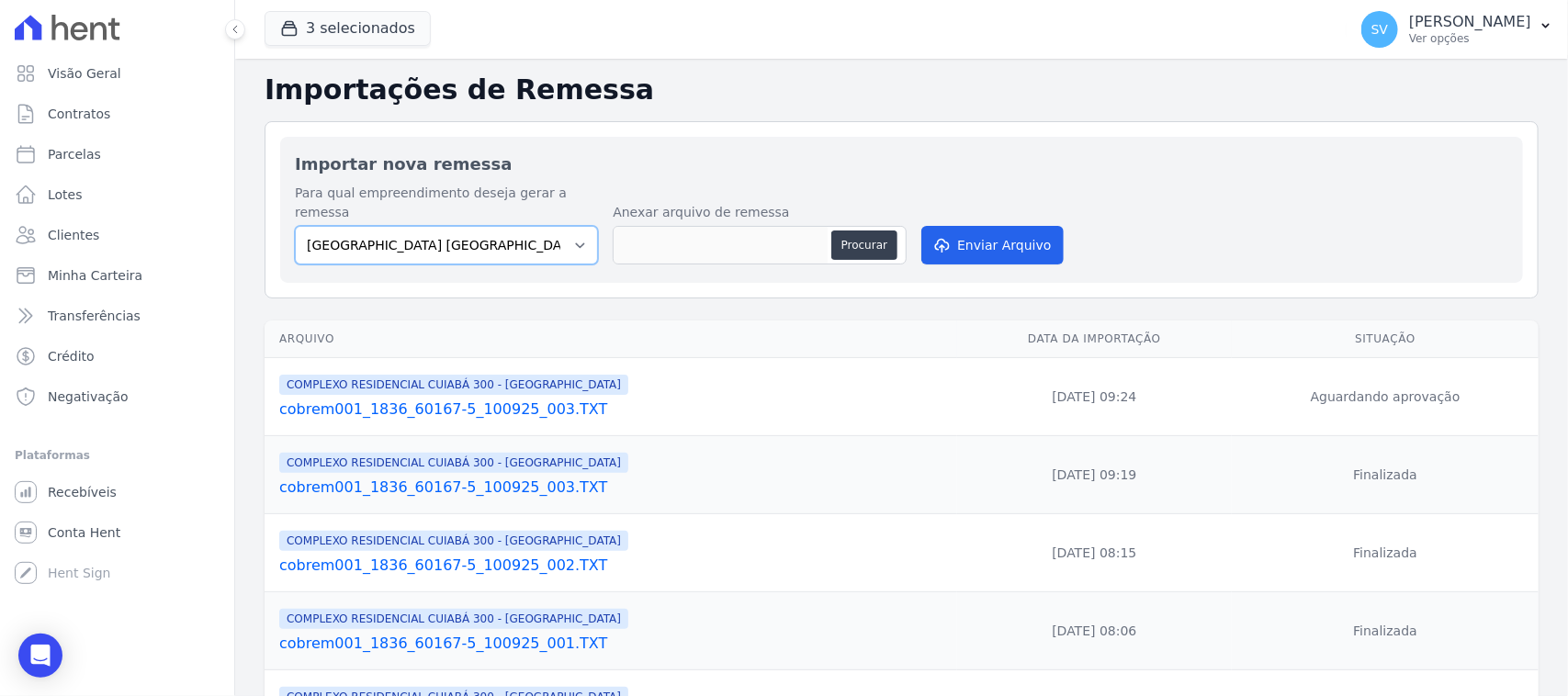
click at [512, 226] on select "[GEOGRAPHIC_DATA] COMPLEXO RESIDENCIAL [GEOGRAPHIC_DATA] 300 - [GEOGRAPHIC_DATA…" at bounding box center [446, 245] width 303 height 38
click at [847, 147] on div "Importar nova remessa Para qual empreendimento deseja gerar a remessa BAHAMAS E…" at bounding box center [901, 209] width 1242 height 146
click at [563, 226] on select "[GEOGRAPHIC_DATA] COMPLEXO RESIDENCIAL [GEOGRAPHIC_DATA] 300 - [GEOGRAPHIC_DATA…" at bounding box center [446, 245] width 303 height 38
select select "a999329b-d322-46c5-b2df-9163b092fb9b"
click at [295, 226] on select "[GEOGRAPHIC_DATA] COMPLEXO RESIDENCIAL [GEOGRAPHIC_DATA] 300 - [GEOGRAPHIC_DATA…" at bounding box center [446, 245] width 303 height 38
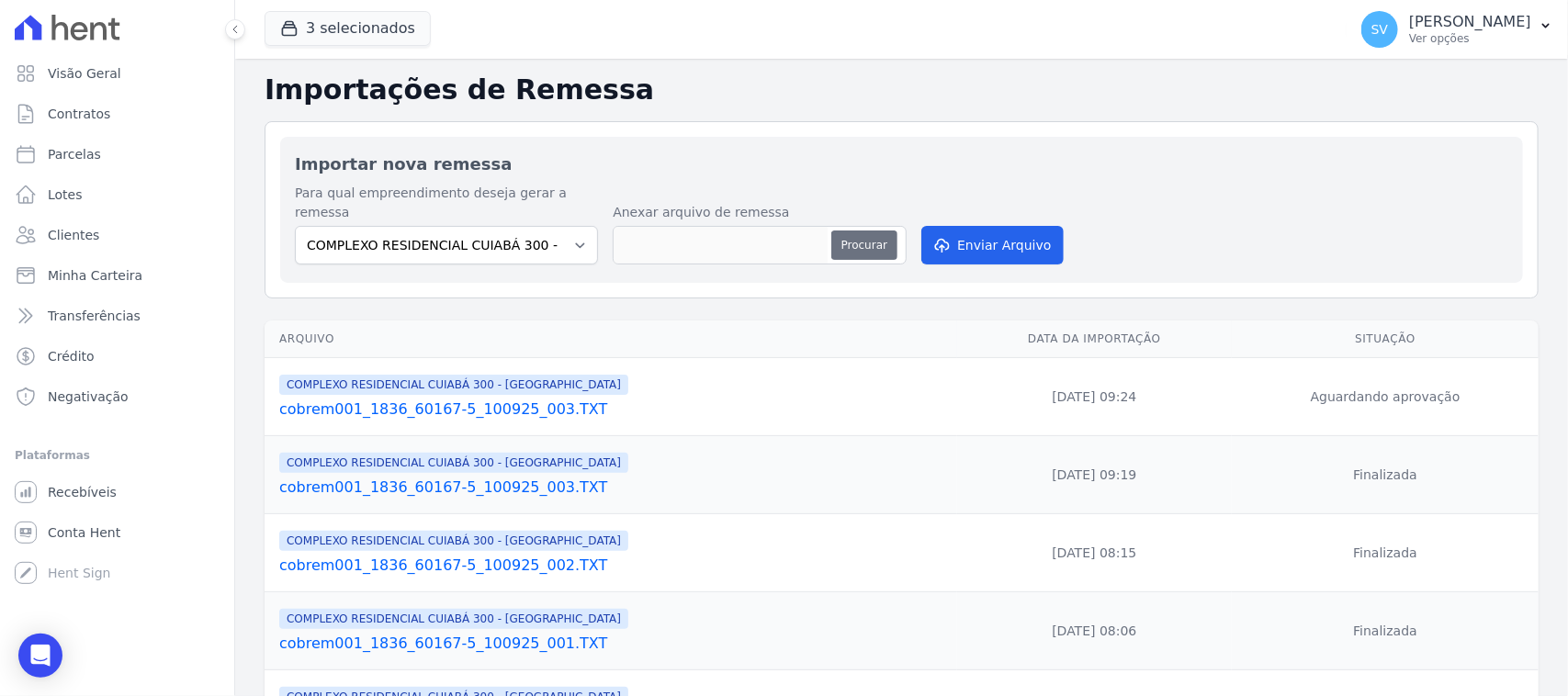
click at [866, 232] on button "Procurar" at bounding box center [864, 246] width 66 height 30
type input "cobrem001_1836_60167-5_100925_005.TXT"
click at [956, 226] on button "Enviar Arquivo" at bounding box center [991, 245] width 141 height 38
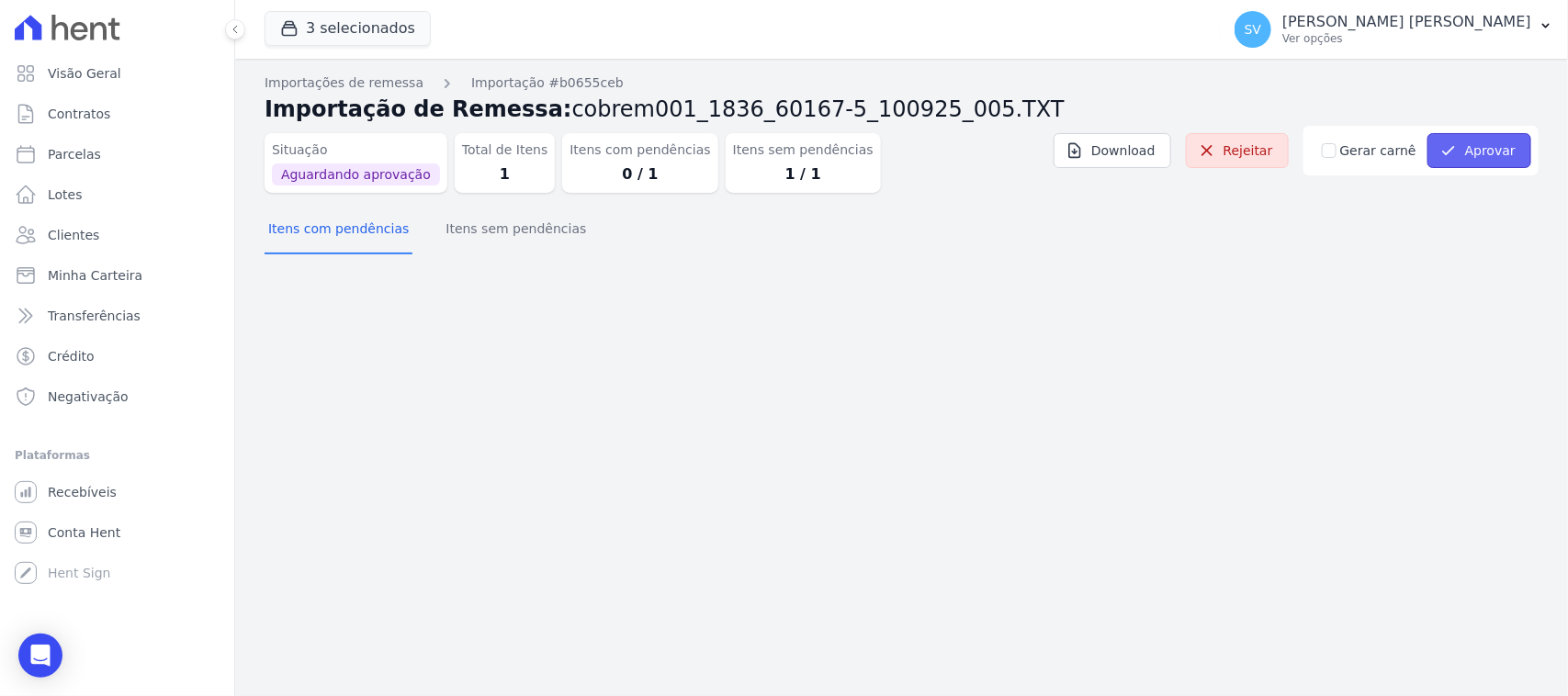
click at [1504, 148] on button "Aprovar" at bounding box center [1479, 151] width 104 height 35
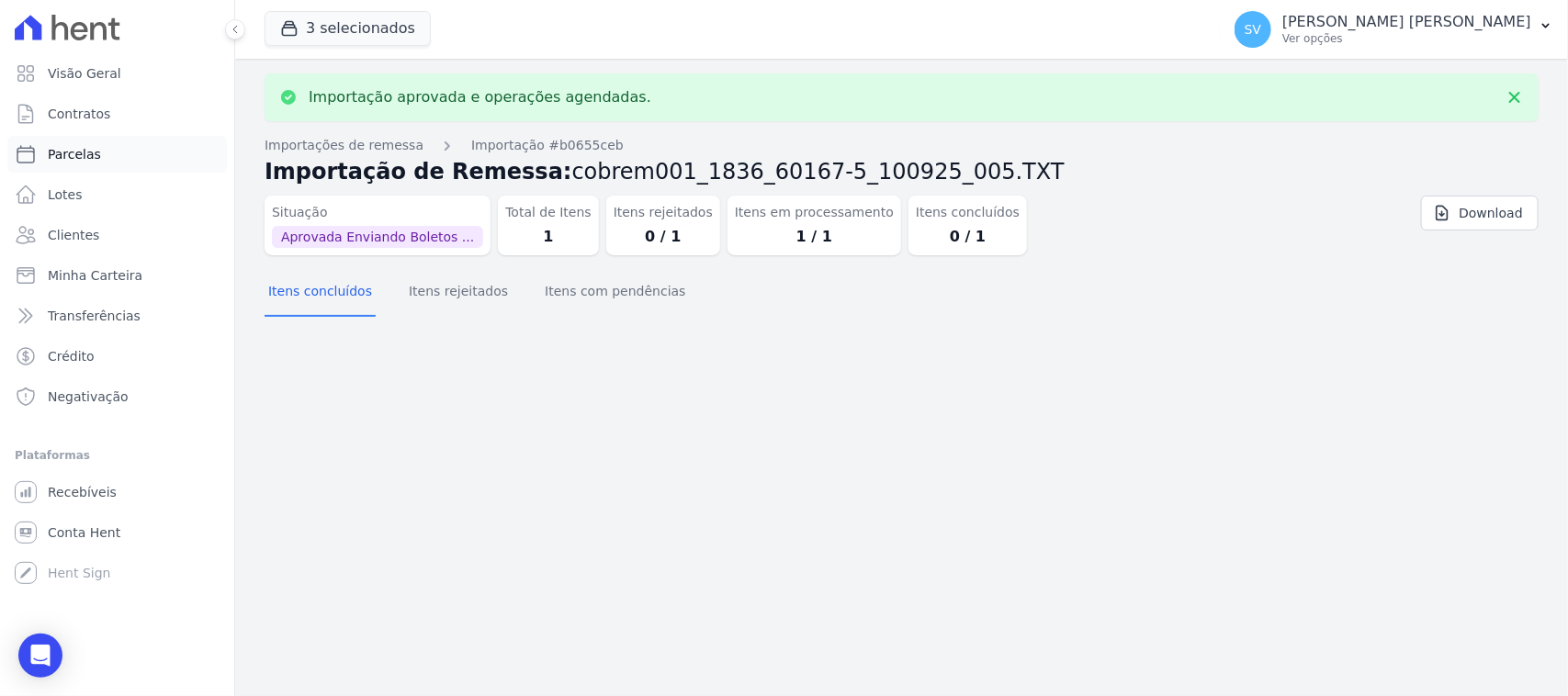
click at [116, 147] on link "Parcelas" at bounding box center [117, 154] width 219 height 36
select select
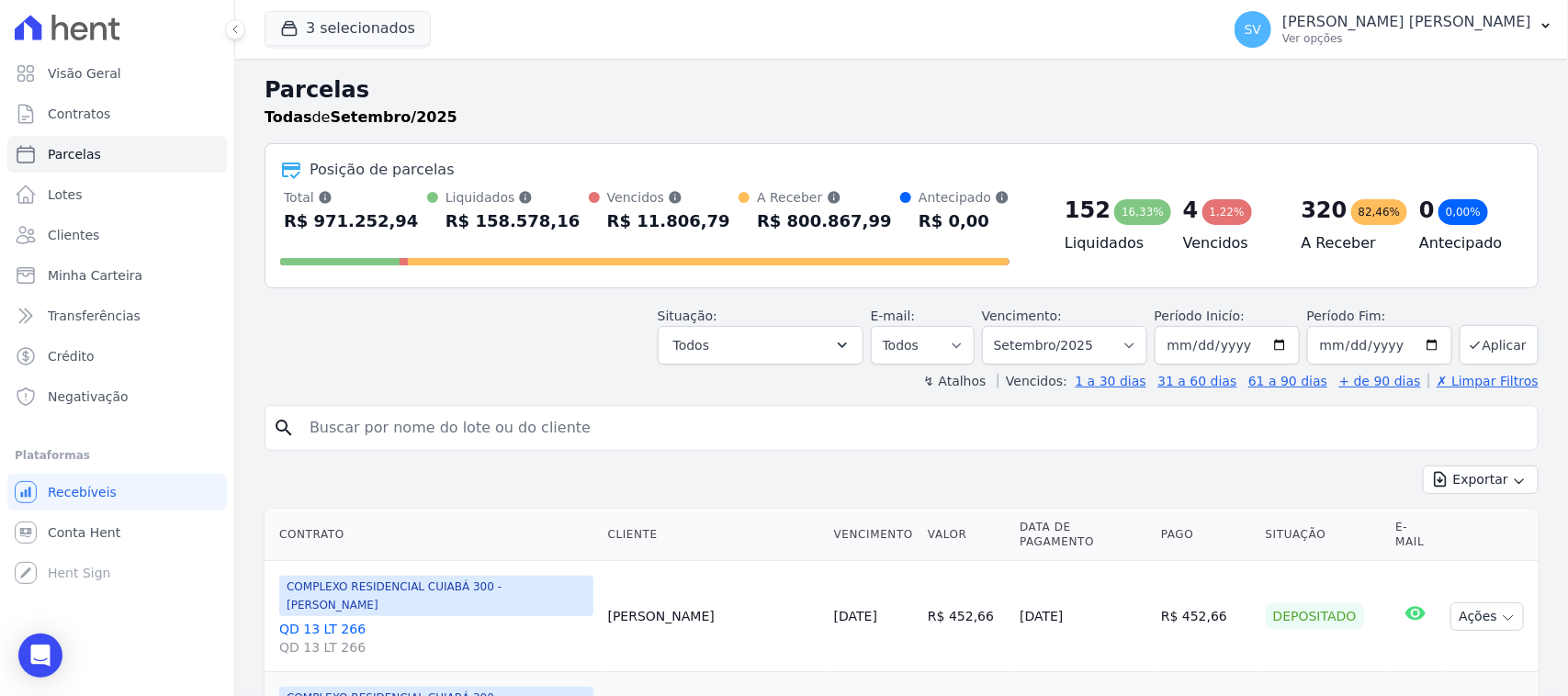
click at [484, 439] on input "search" at bounding box center [914, 427] width 1231 height 36
paste input "[PERSON_NAME]"
click at [683, 427] on input "[PERSON_NAME]" at bounding box center [914, 427] width 1231 height 36
type input "[PERSON_NAME]"
select select
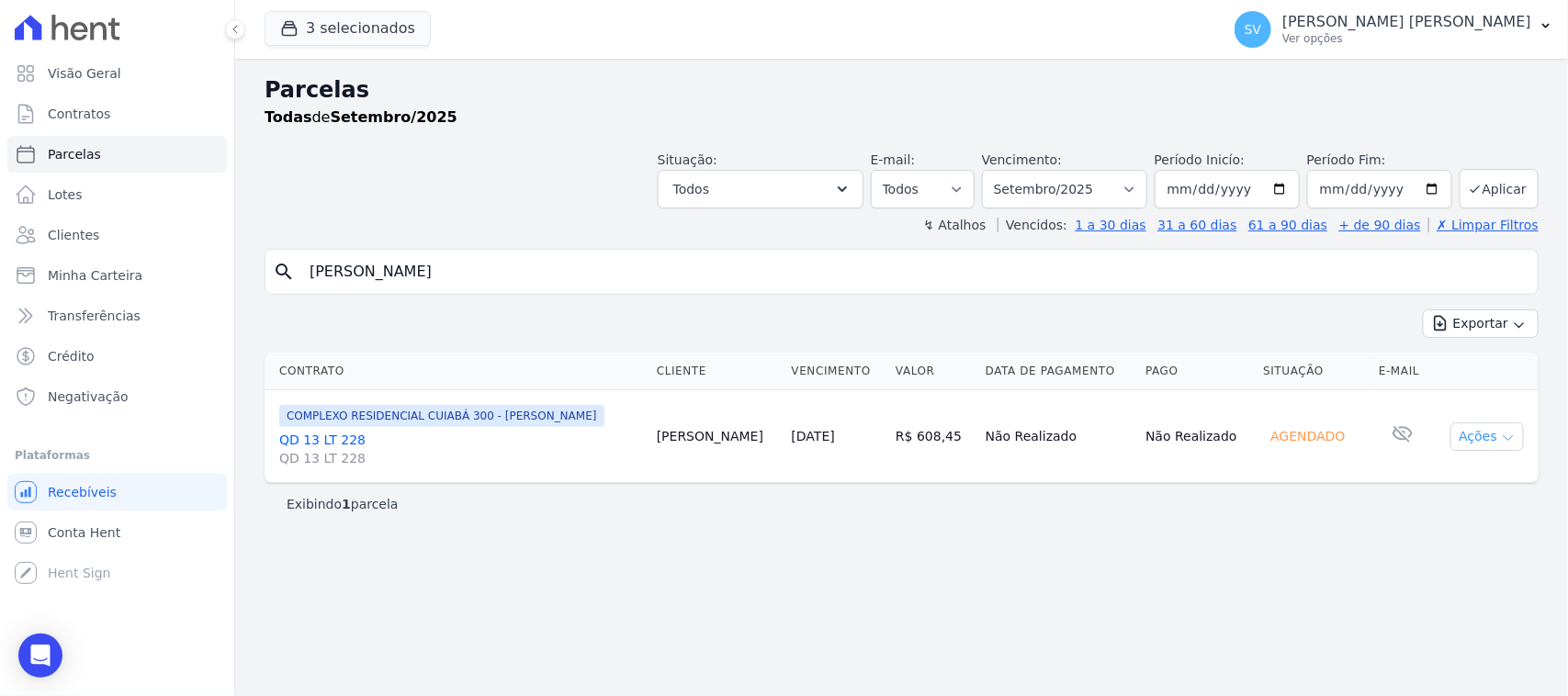
click at [1507, 446] on icon "button" at bounding box center [1508, 438] width 15 height 15
select select
click at [1465, 430] on button "Ações" at bounding box center [1486, 436] width 73 height 29
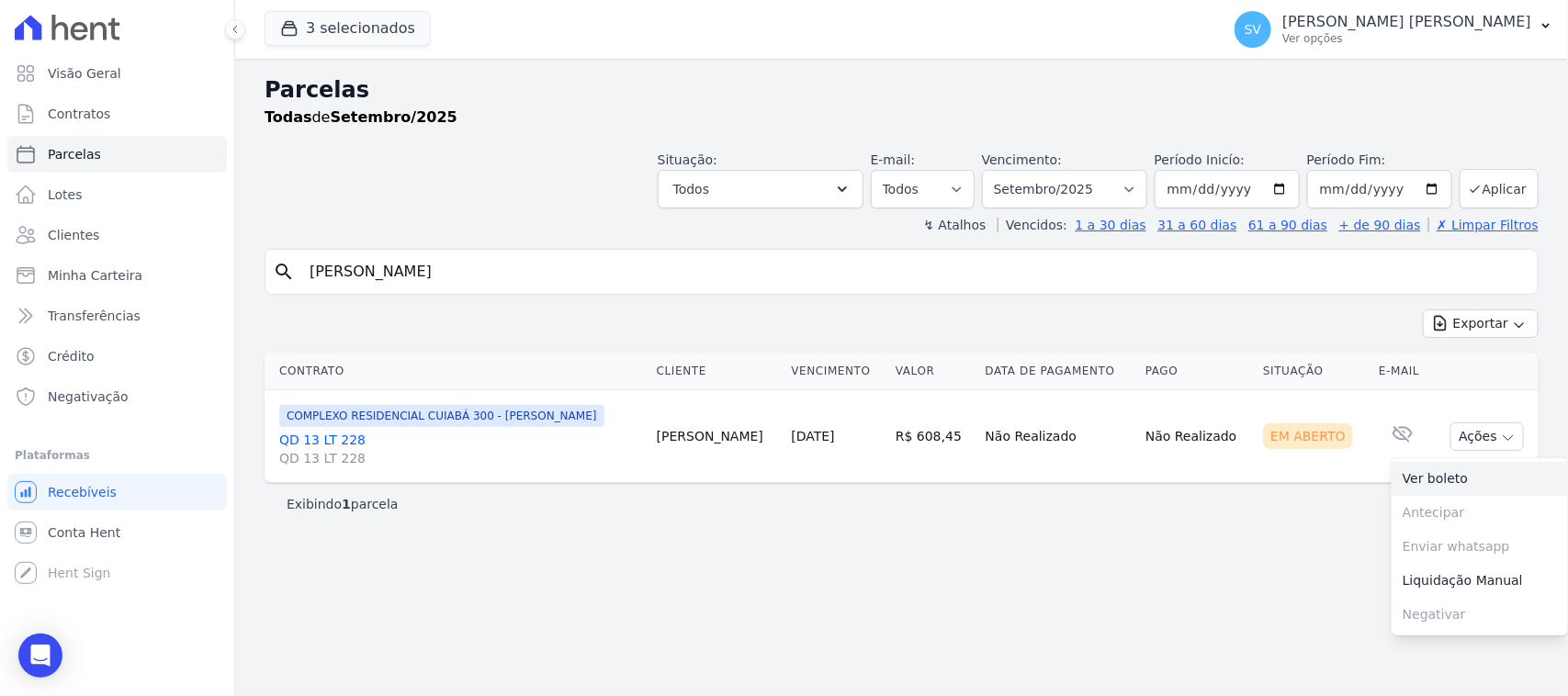
click at [1454, 478] on link "Ver boleto" at bounding box center [1480, 479] width 177 height 34
drag, startPoint x: 1325, startPoint y: 31, endPoint x: 1434, endPoint y: 141, distance: 154.9
click at [1328, 34] on p "Ver opções" at bounding box center [1406, 39] width 249 height 15
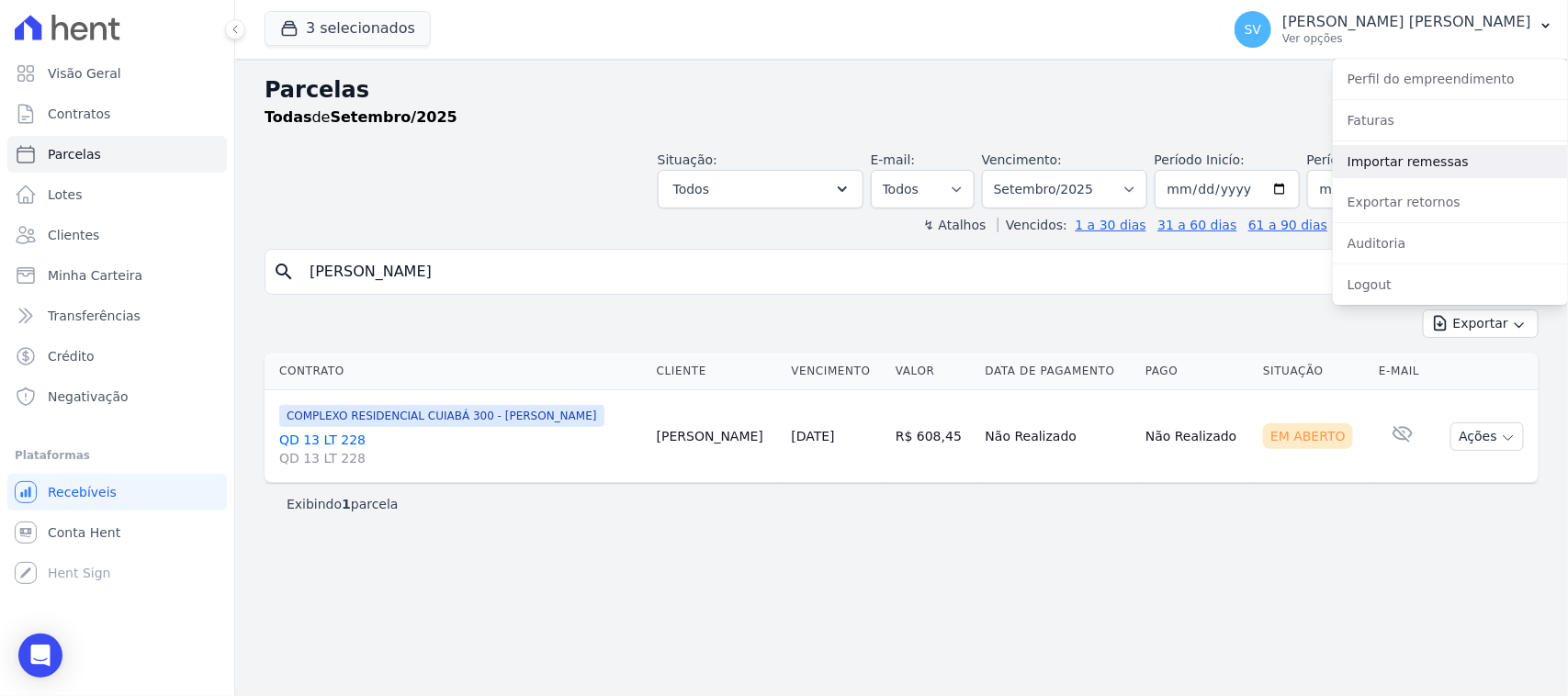
click at [1406, 156] on link "Importar remessas" at bounding box center [1450, 162] width 235 height 33
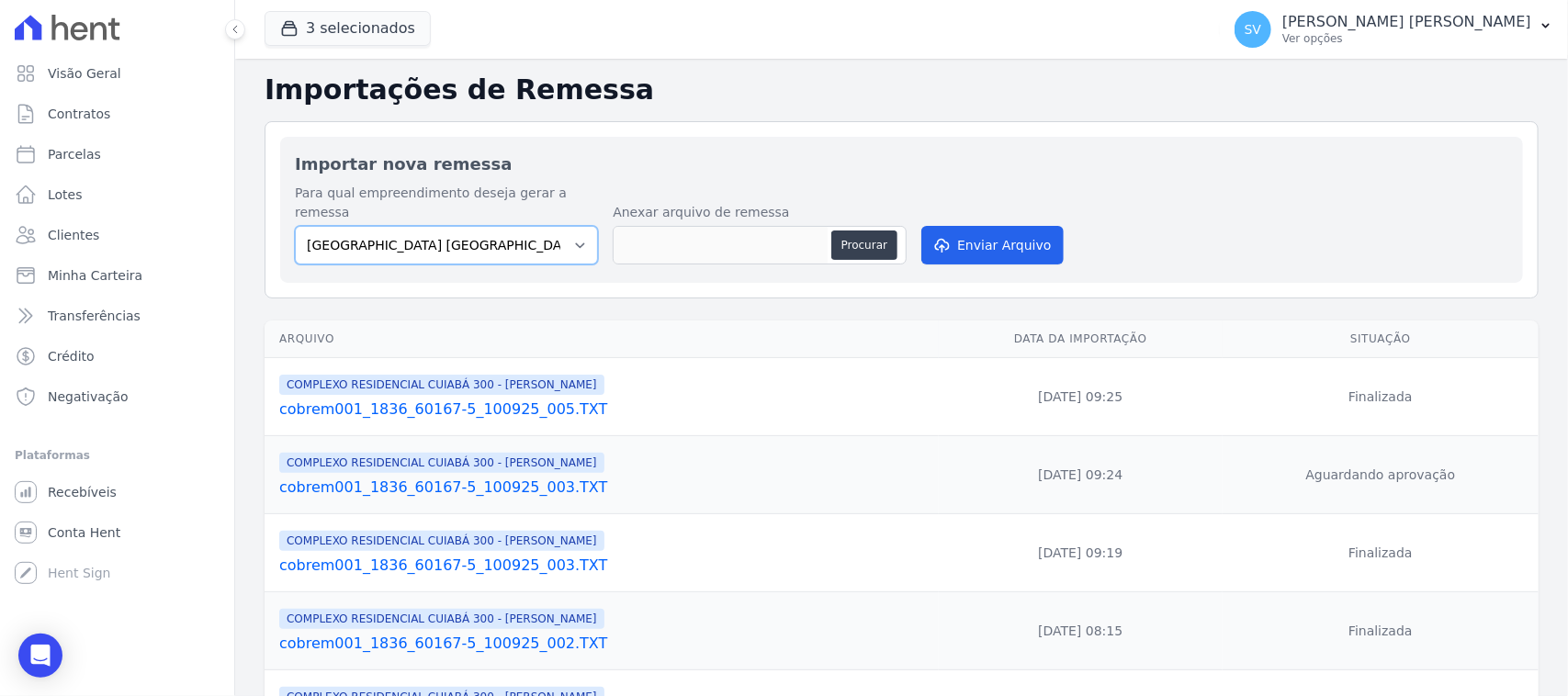
click at [553, 226] on select "[GEOGRAPHIC_DATA] COMPLEXO RESIDENCIAL [GEOGRAPHIC_DATA] 300 - [PERSON_NAME][GE…" at bounding box center [446, 245] width 303 height 38
click at [1421, 37] on p "Ver opções" at bounding box center [1406, 39] width 249 height 15
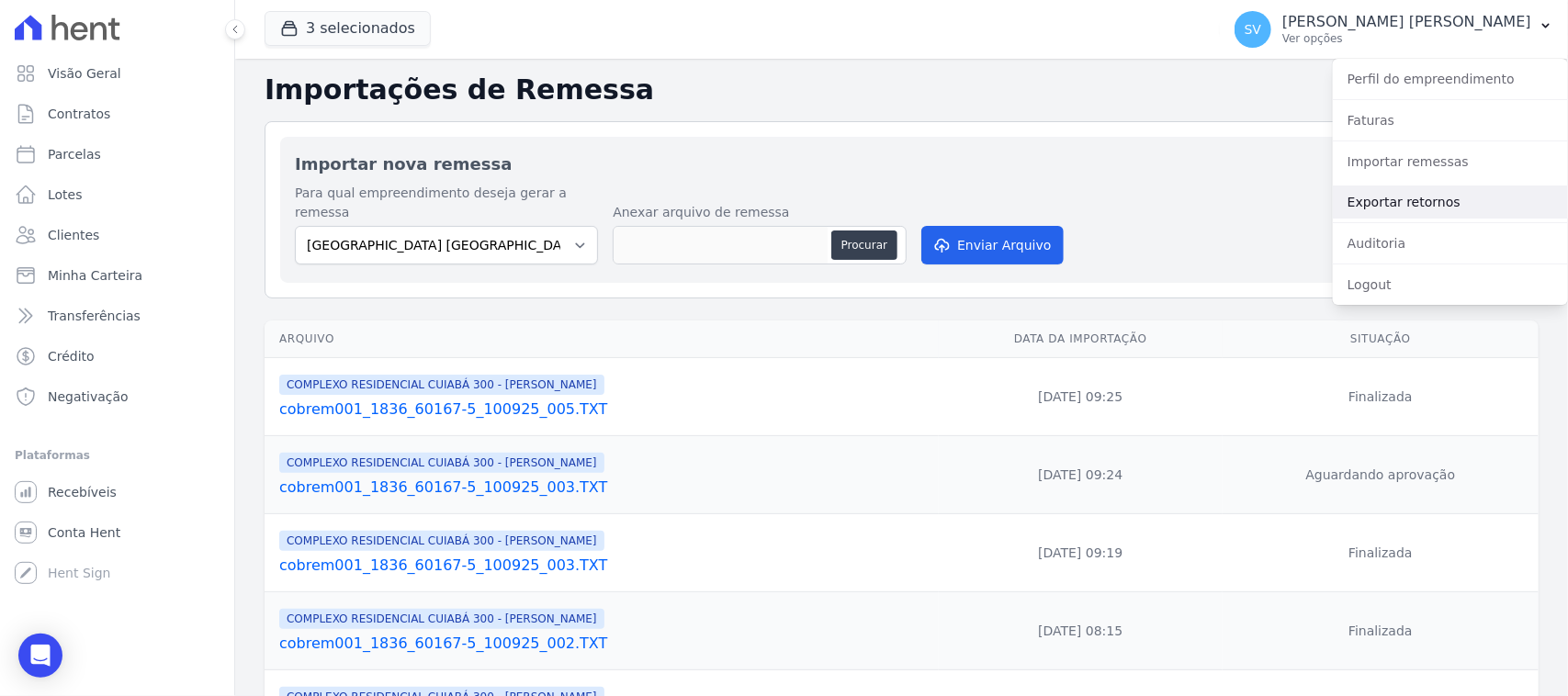
click at [1387, 197] on link "Exportar retornos" at bounding box center [1450, 202] width 235 height 33
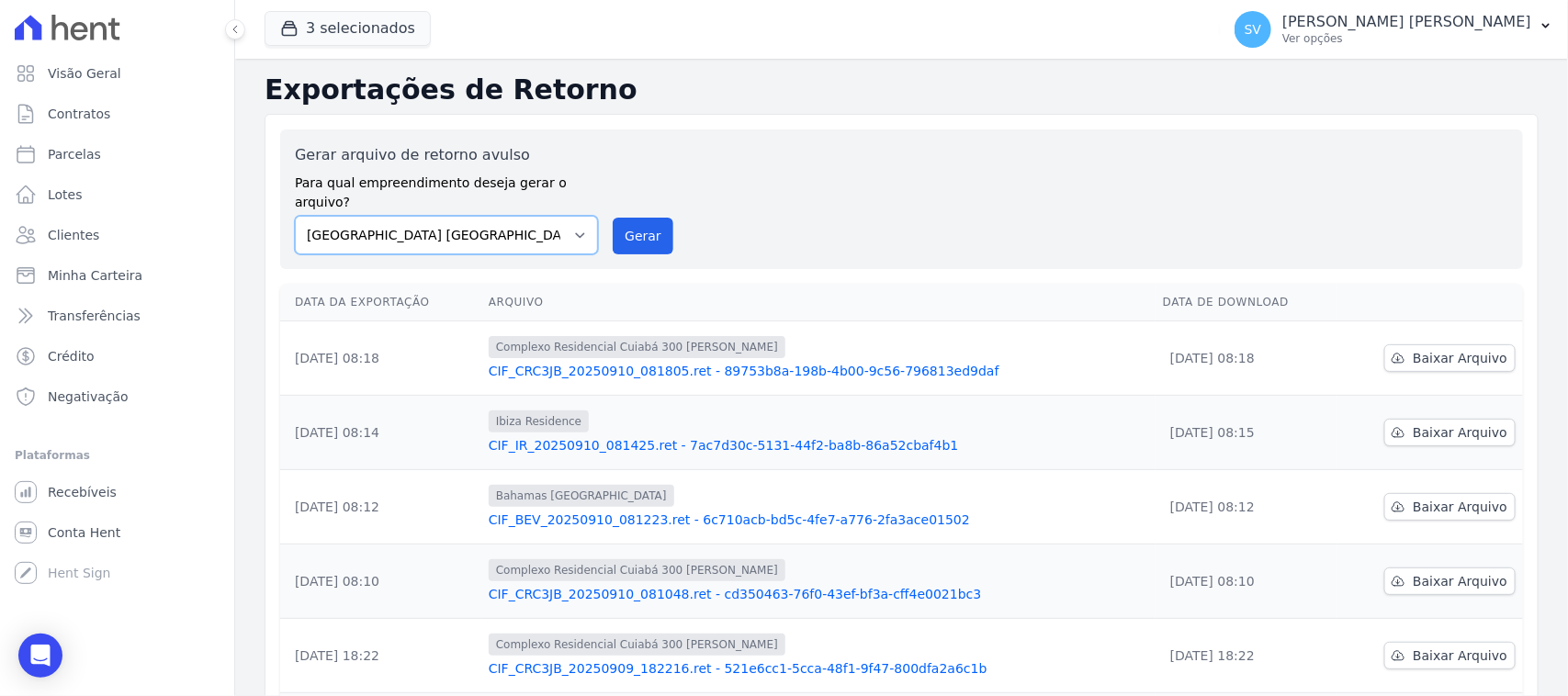
click at [500, 217] on select "[GEOGRAPHIC_DATA] COMPLEXO RESIDENCIAL [GEOGRAPHIC_DATA] 300 - [PERSON_NAME][GE…" at bounding box center [446, 234] width 303 height 38
select select "a999329b-d322-46c5-b2df-9163b092fb9b"
click at [295, 216] on select "[GEOGRAPHIC_DATA] COMPLEXO RESIDENCIAL [GEOGRAPHIC_DATA] 300 - [PERSON_NAME][GE…" at bounding box center [446, 234] width 303 height 38
drag, startPoint x: 649, startPoint y: 218, endPoint x: 851, endPoint y: 172, distance: 207.2
click at [649, 219] on button "Gerar" at bounding box center [643, 235] width 60 height 36
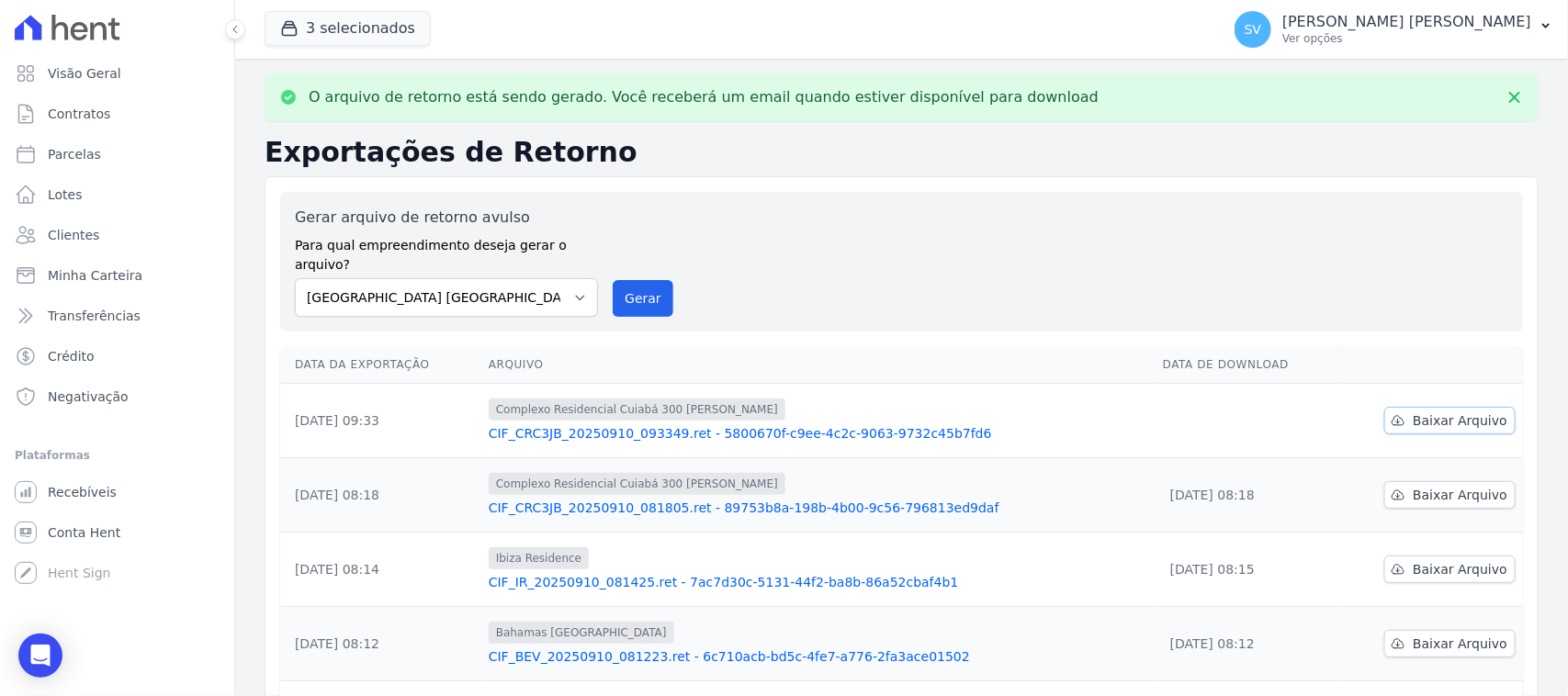
click at [1430, 411] on span "Baixar Arquivo" at bounding box center [1460, 421] width 95 height 19
